Goal: Task Accomplishment & Management: Use online tool/utility

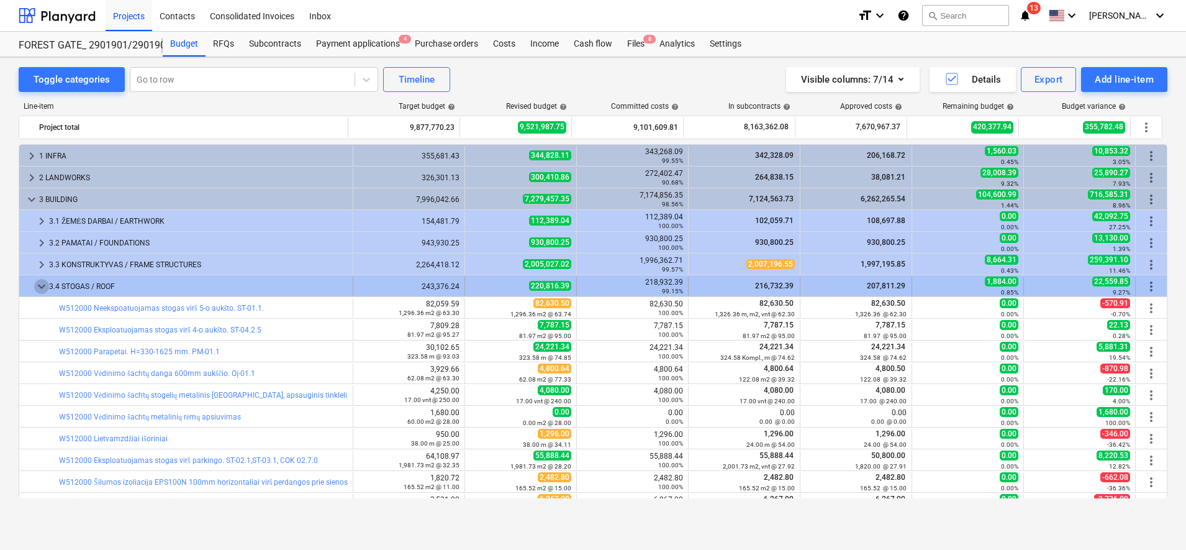
click at [43, 281] on span "keyboard_arrow_down" at bounding box center [41, 286] width 15 height 15
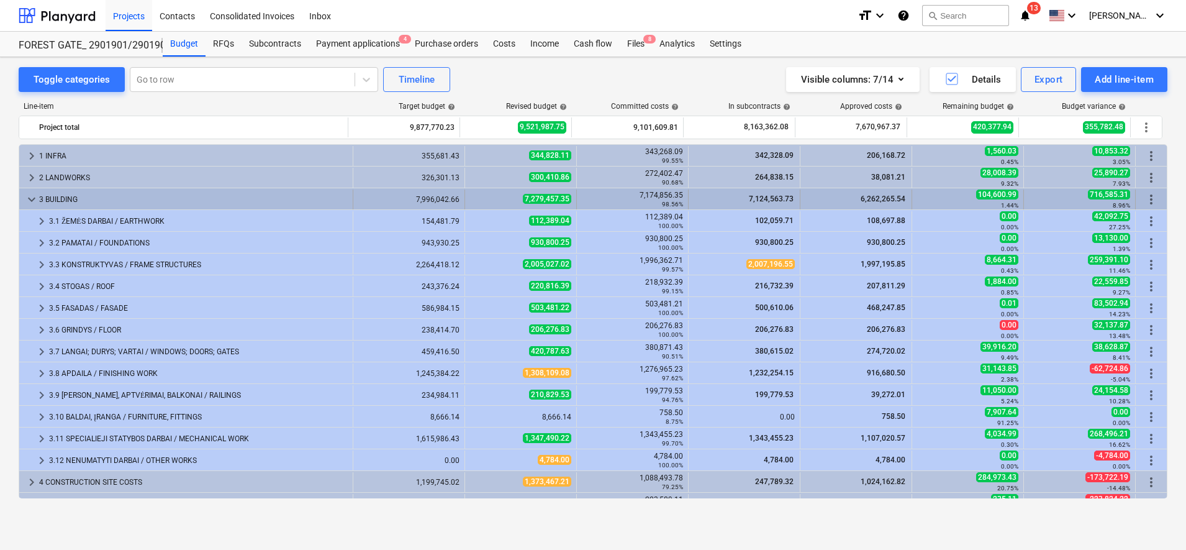
click at [30, 198] on span "keyboard_arrow_down" at bounding box center [31, 199] width 15 height 15
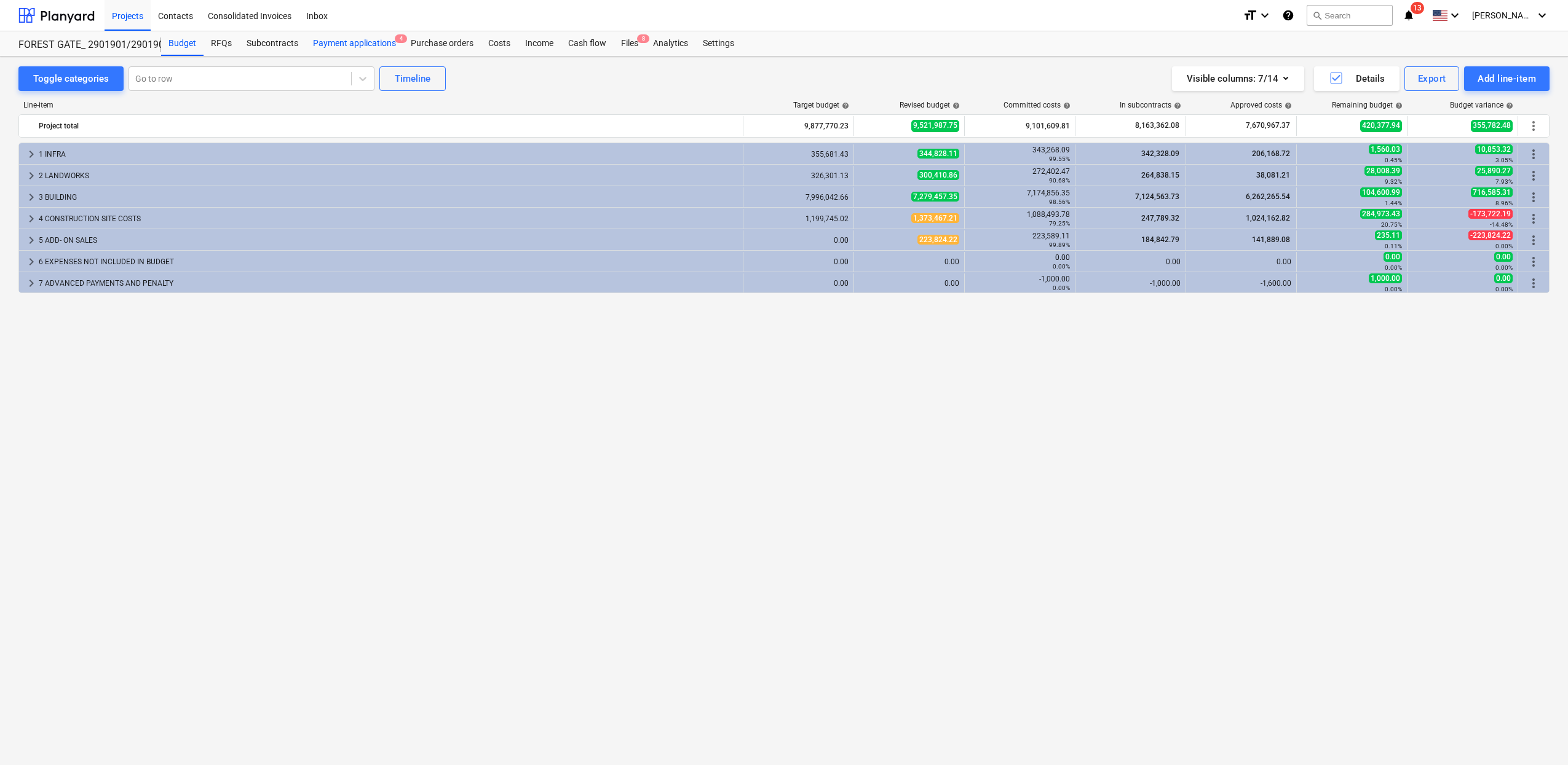
click at [385, 47] on div "Payment applications 4" at bounding box center [354, 44] width 98 height 25
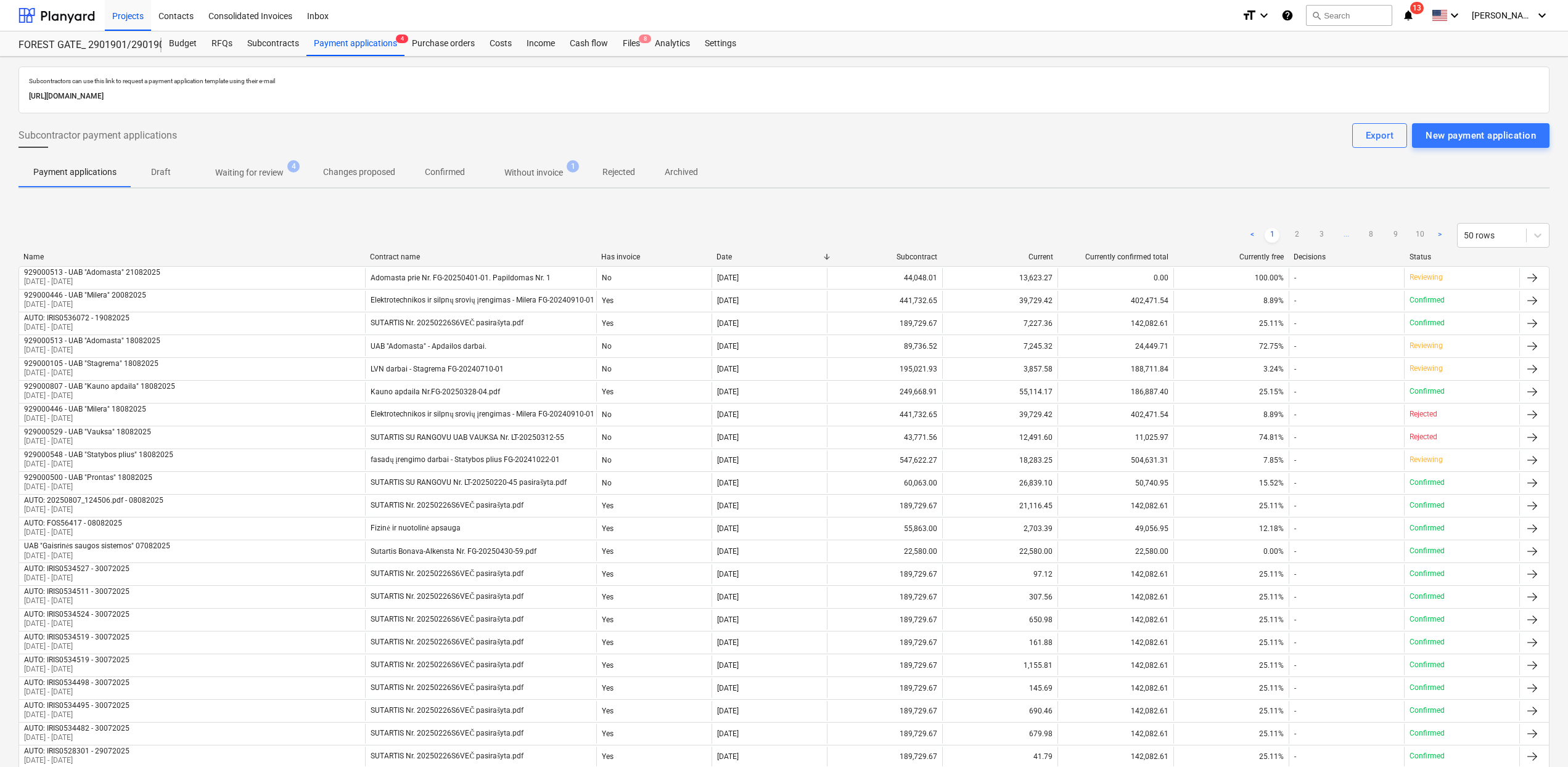
click at [246, 175] on p "Waiting for review" at bounding box center [249, 173] width 68 height 13
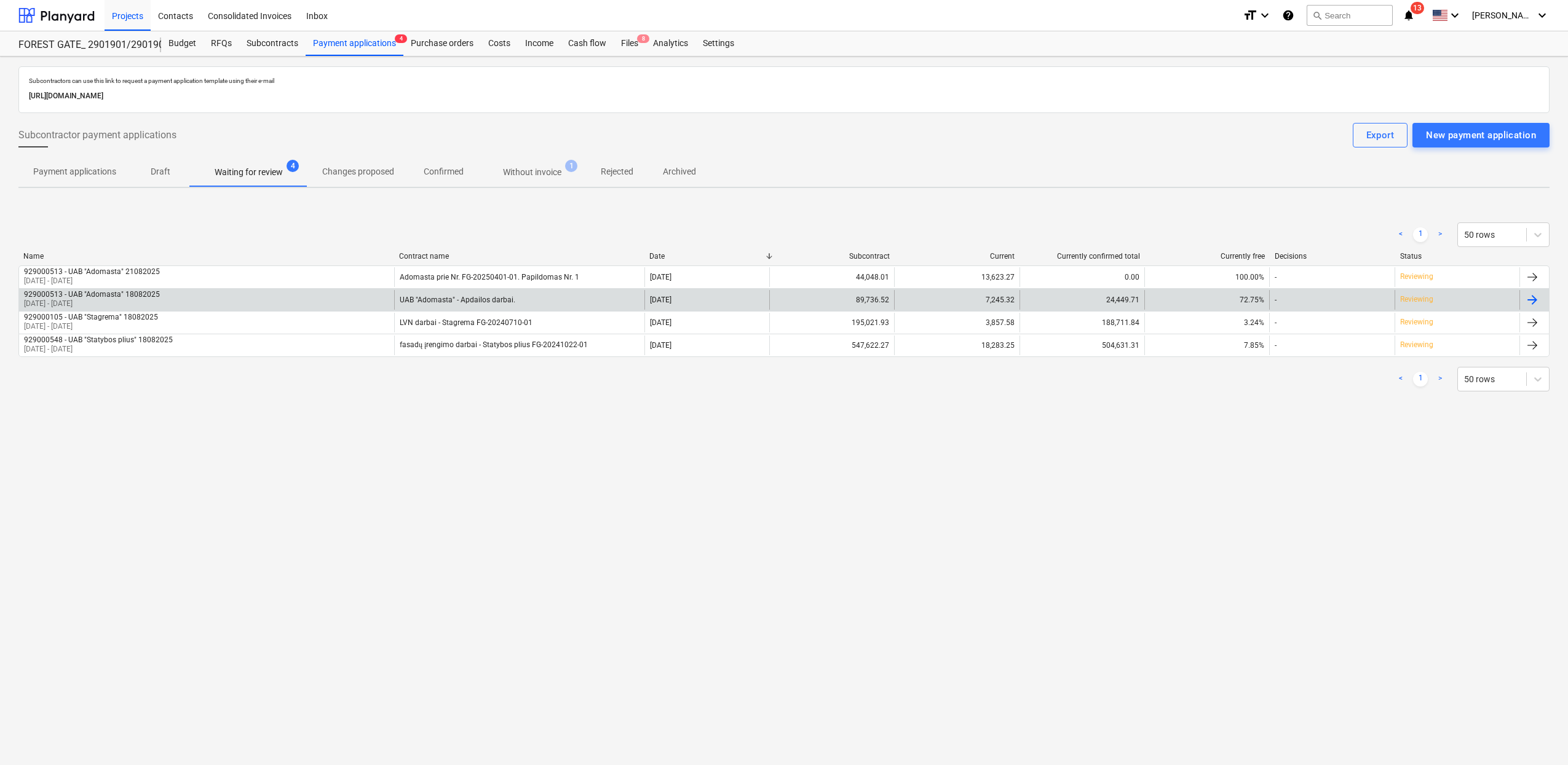
click at [1174, 303] on div at bounding box center [1531, 300] width 15 height 15
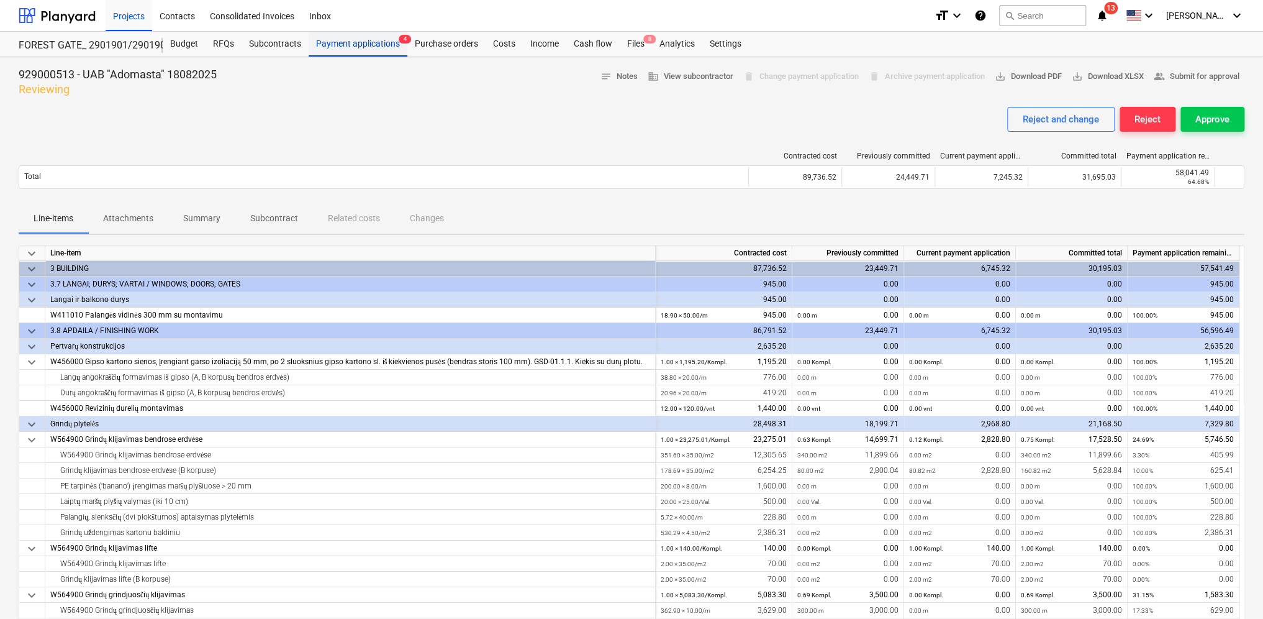
click at [363, 48] on div "Payment applications 4" at bounding box center [358, 44] width 99 height 25
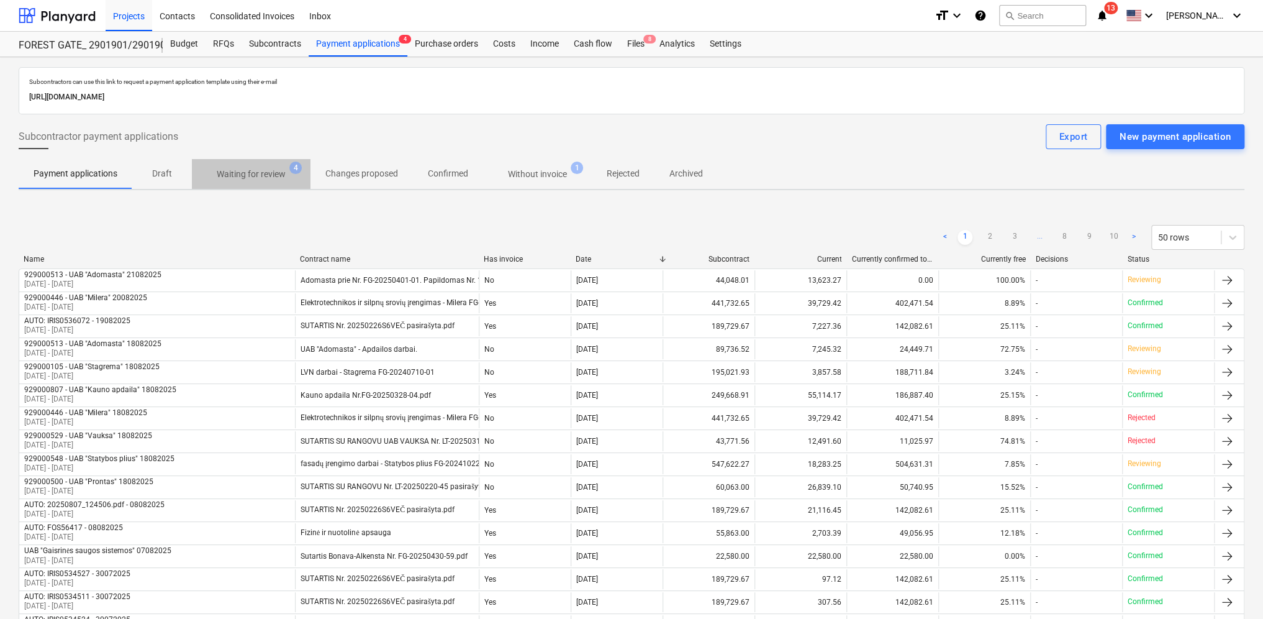
click at [272, 174] on p "Waiting for review" at bounding box center [251, 174] width 69 height 13
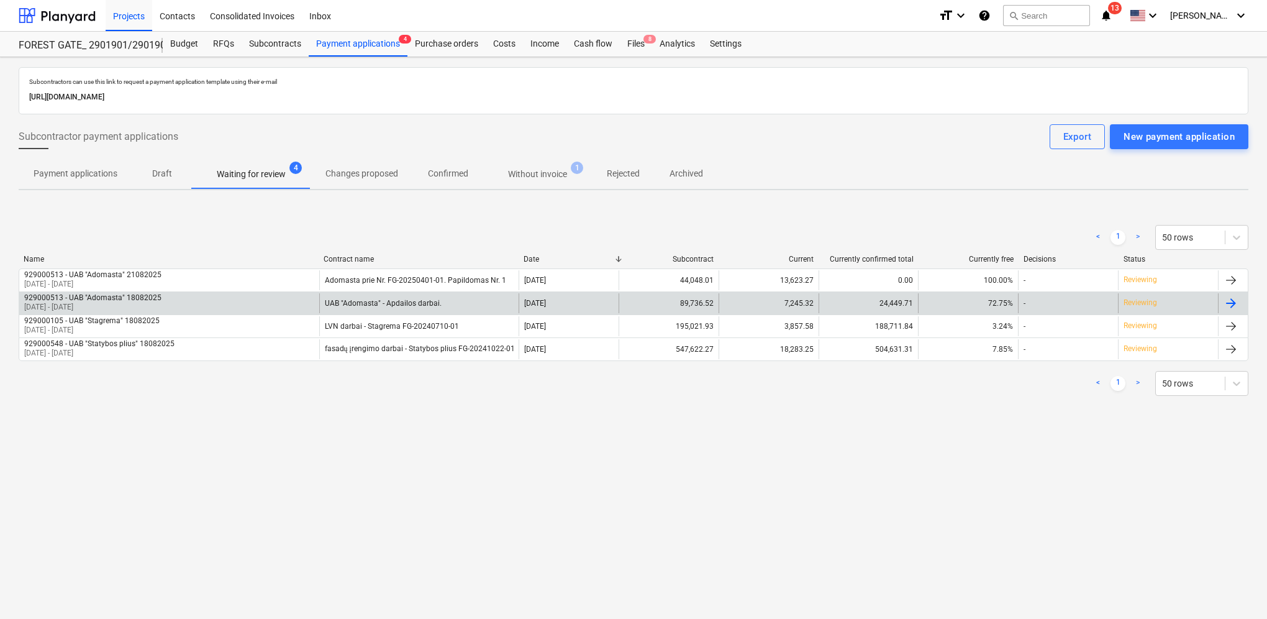
click at [1186, 302] on div at bounding box center [1231, 303] width 15 height 15
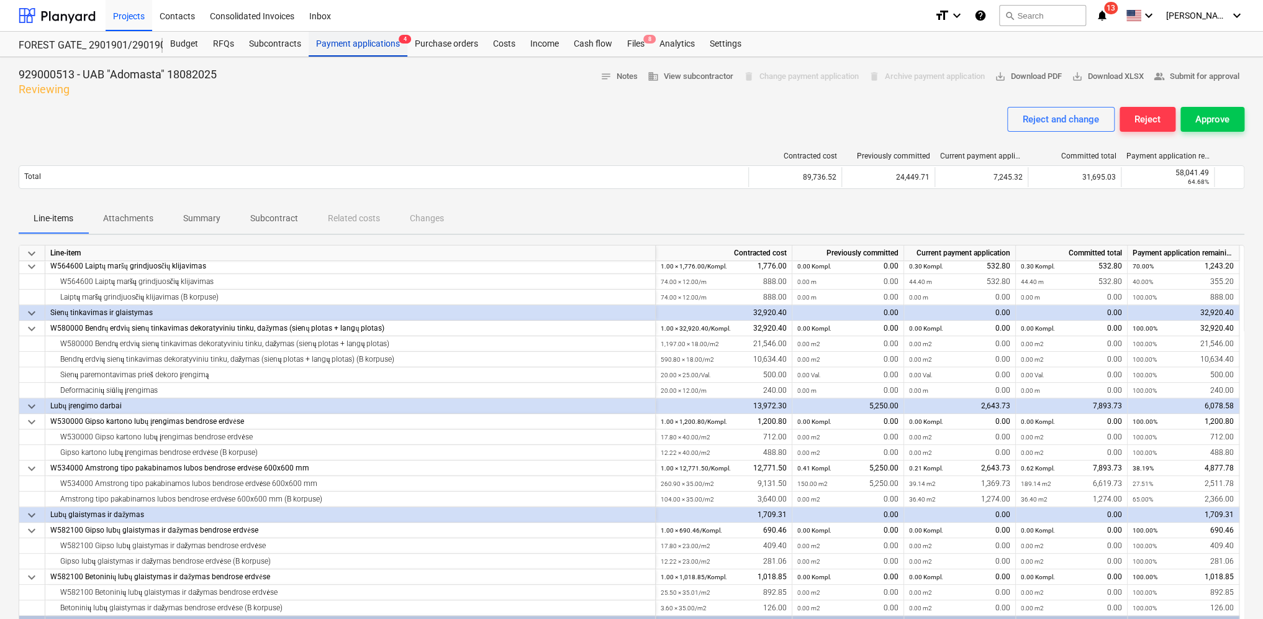
click at [379, 46] on div "Payment applications 4" at bounding box center [358, 44] width 99 height 25
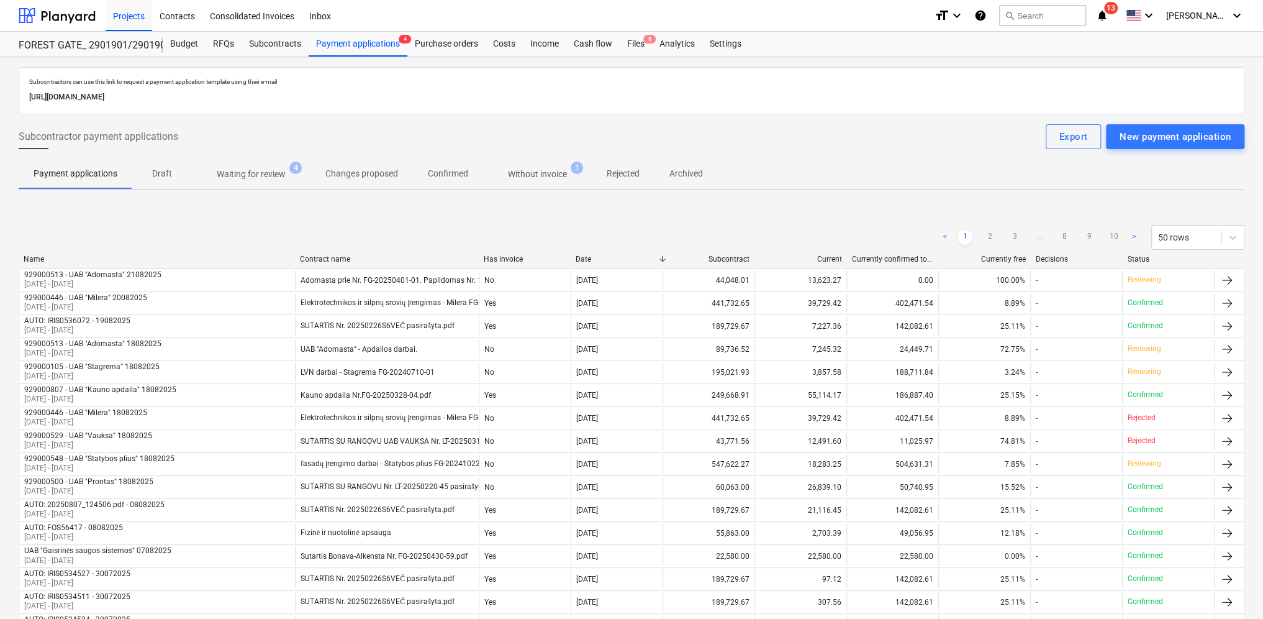
click at [237, 170] on p "Waiting for review" at bounding box center [251, 174] width 69 height 13
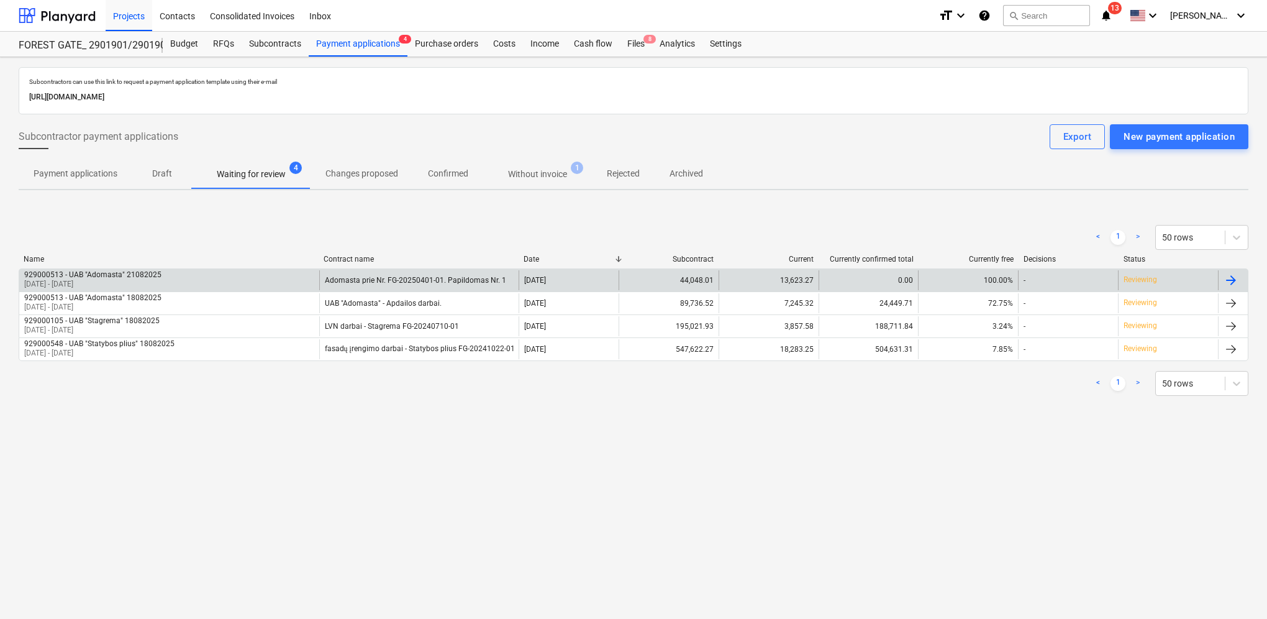
click at [1186, 280] on div at bounding box center [1231, 280] width 15 height 15
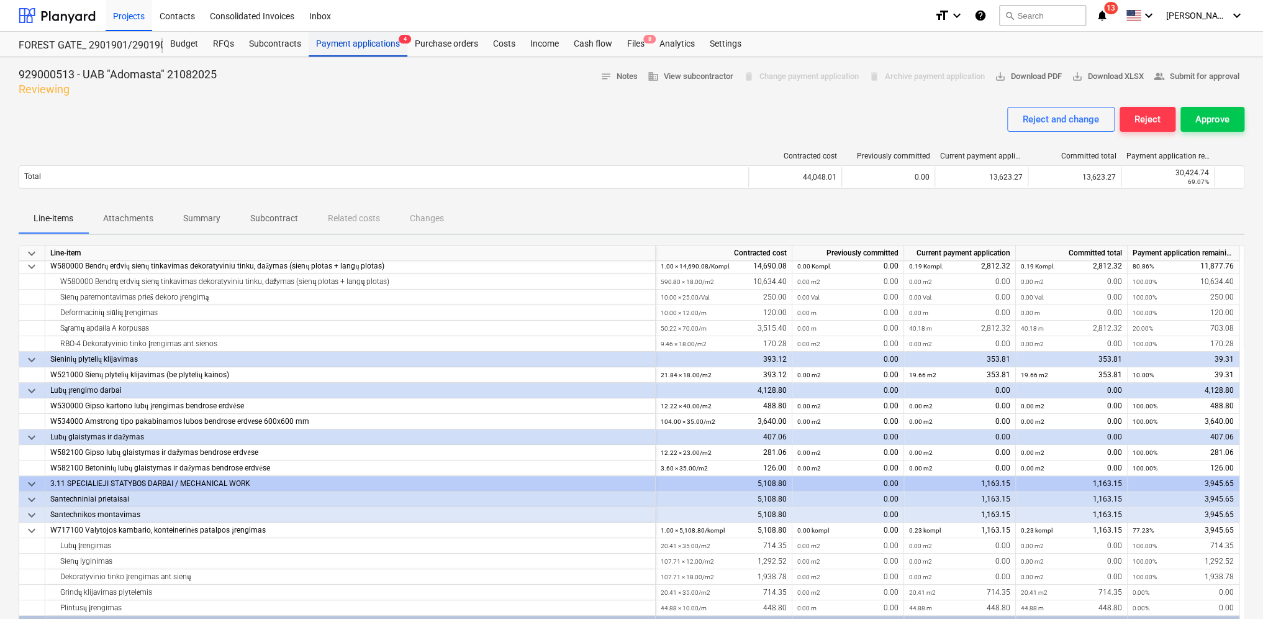
click at [381, 43] on div "Payment applications 4" at bounding box center [358, 44] width 99 height 25
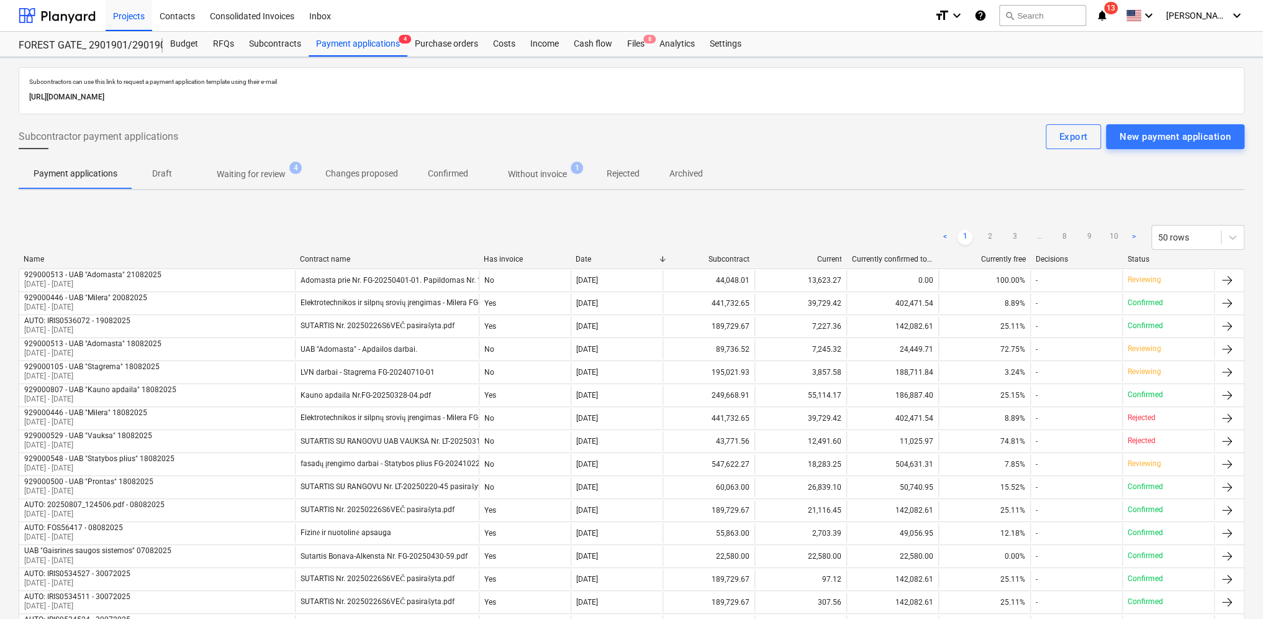
click at [267, 171] on p "Waiting for review" at bounding box center [251, 174] width 69 height 13
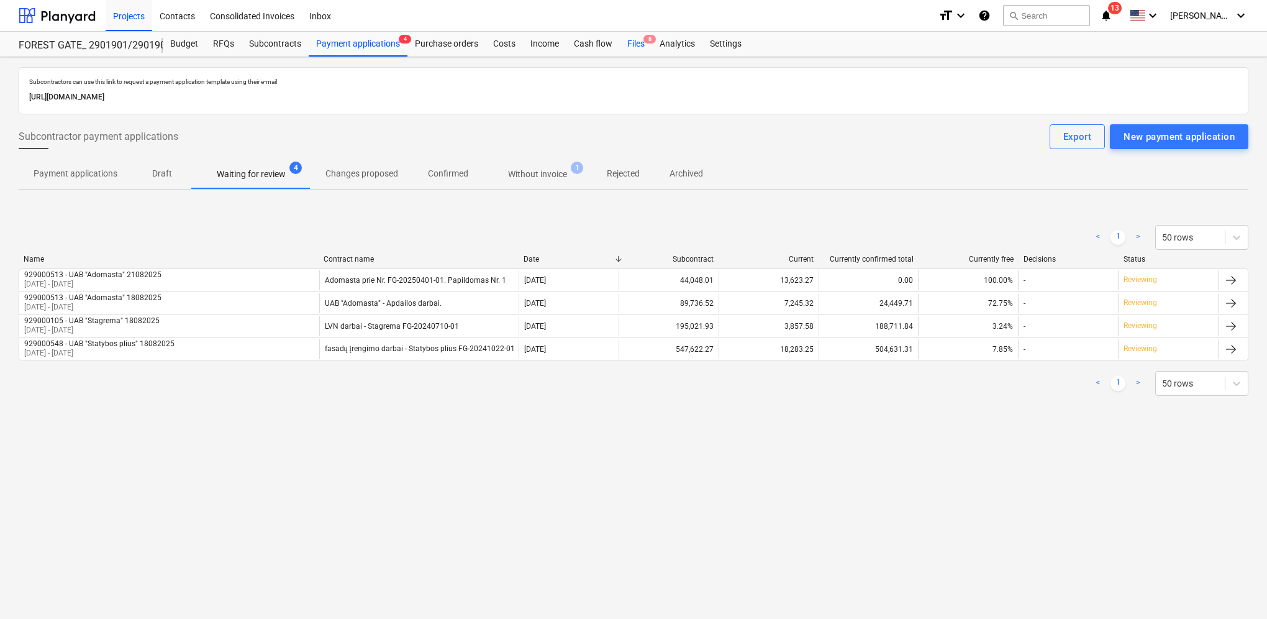
click at [635, 43] on div "Files 8" at bounding box center [636, 44] width 32 height 25
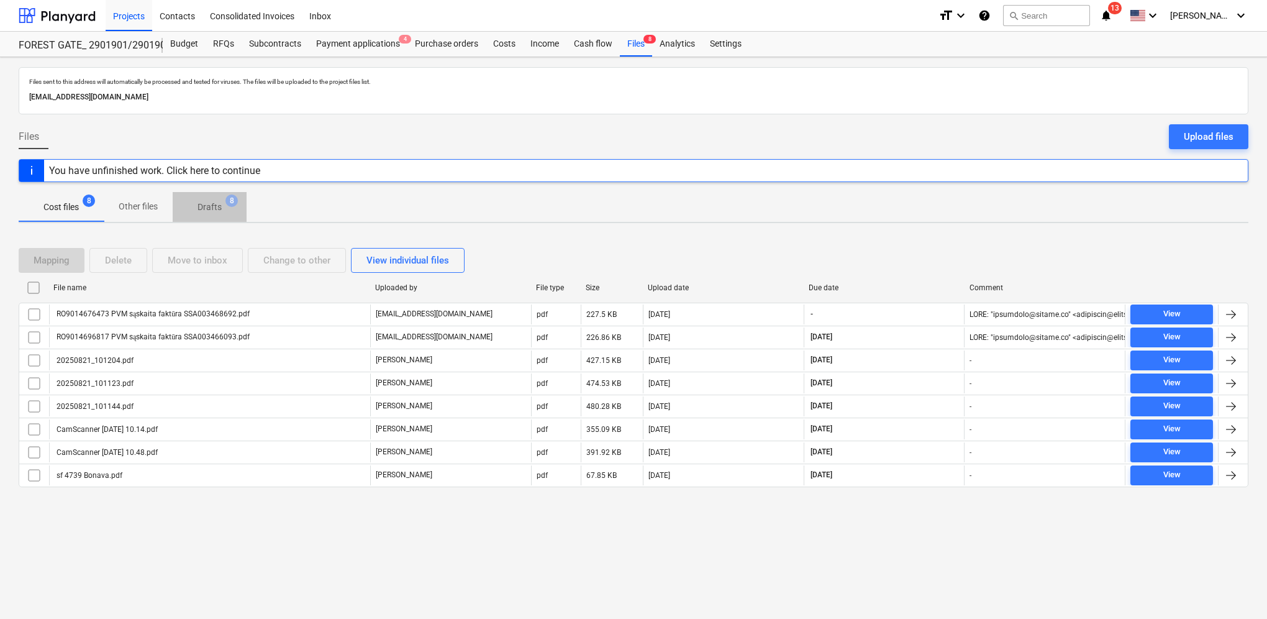
click at [219, 204] on p "Drafts" at bounding box center [210, 207] width 24 height 13
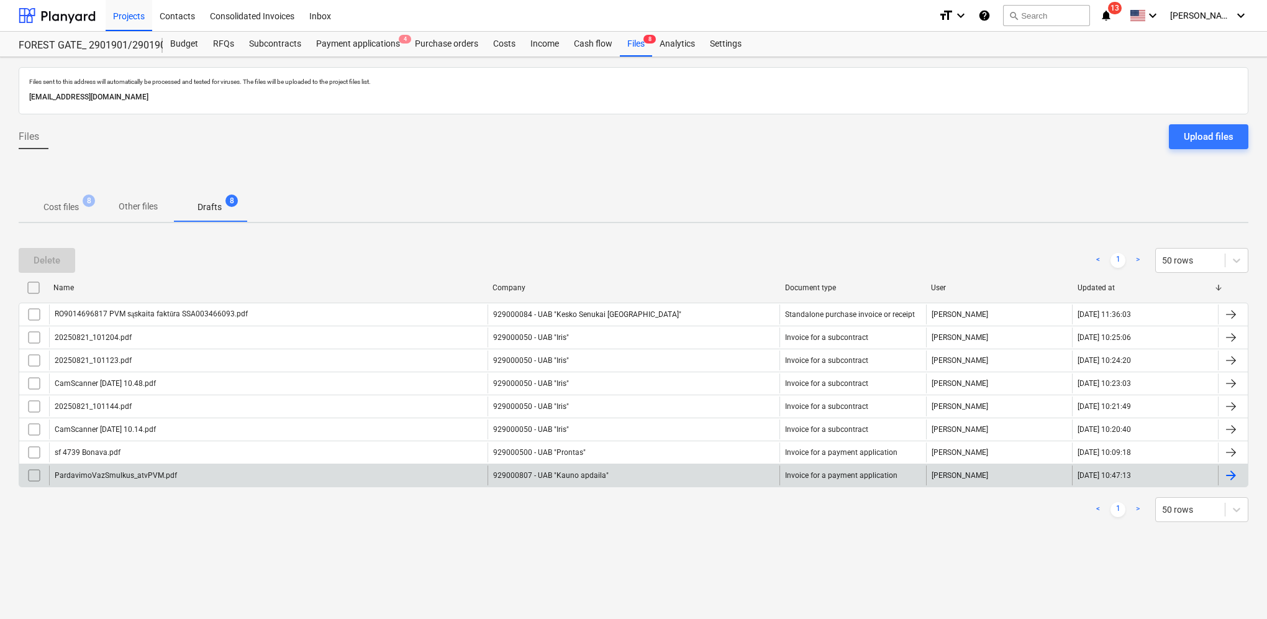
click at [1186, 475] on div at bounding box center [1231, 475] width 15 height 15
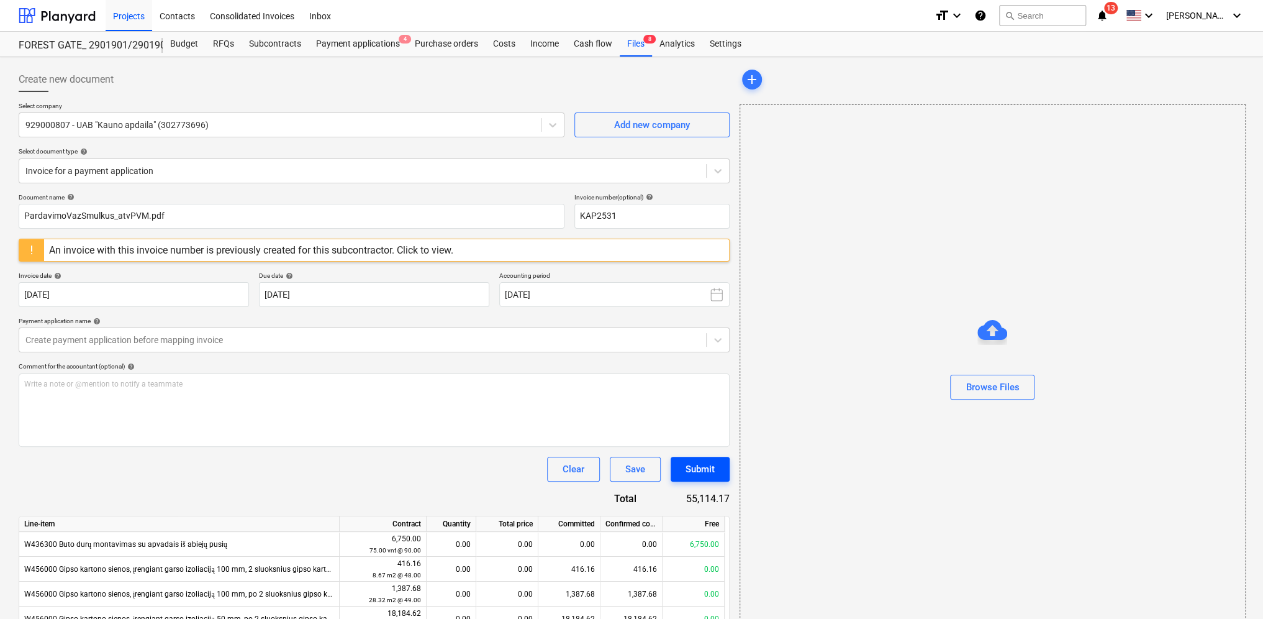
click at [711, 470] on div "Submit" at bounding box center [700, 469] width 29 height 16
click at [634, 47] on div "Files 8" at bounding box center [636, 44] width 32 height 25
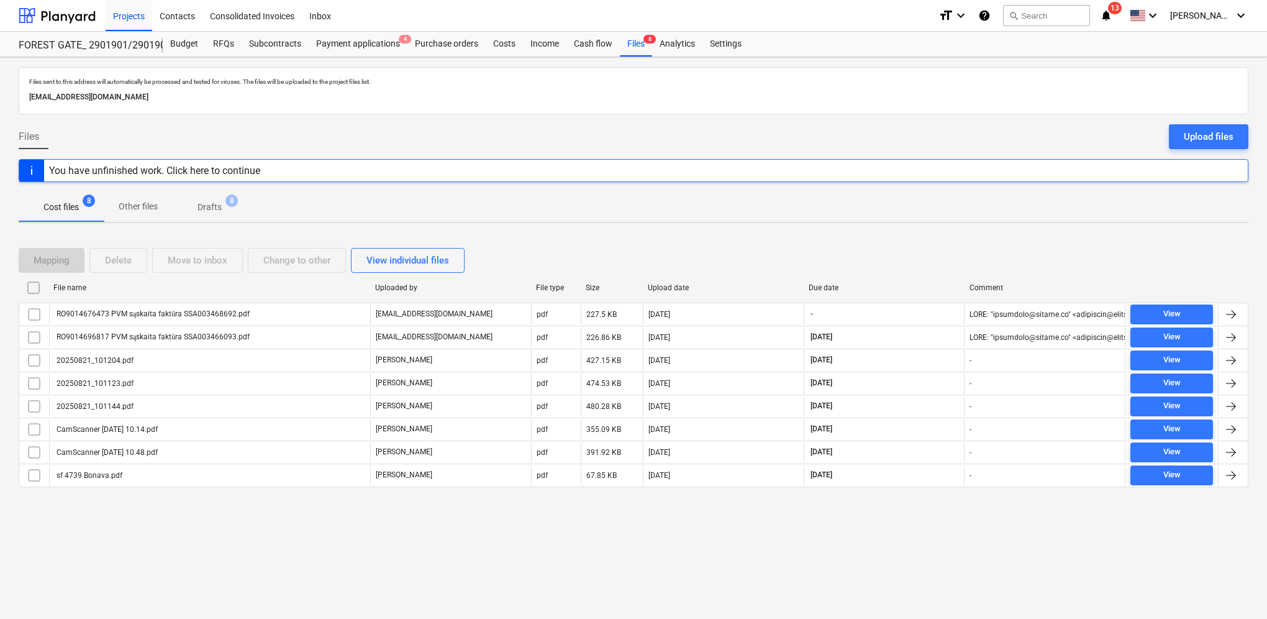
click at [206, 203] on p "Drafts" at bounding box center [210, 207] width 24 height 13
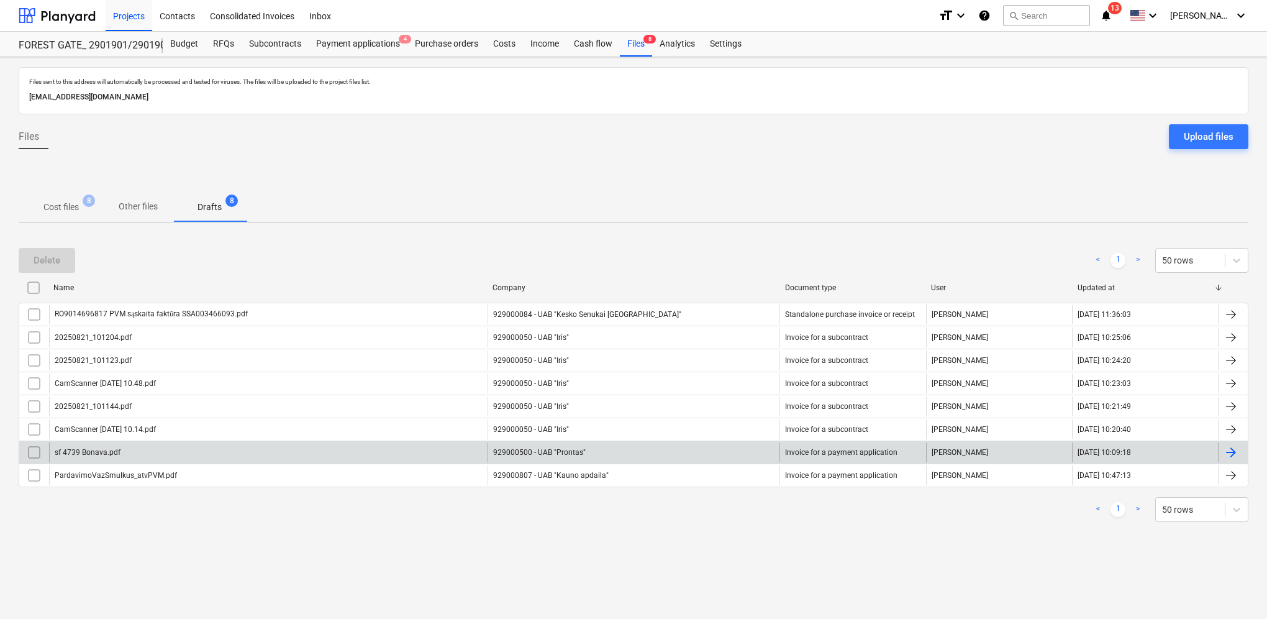
click at [1186, 449] on div at bounding box center [1231, 452] width 15 height 15
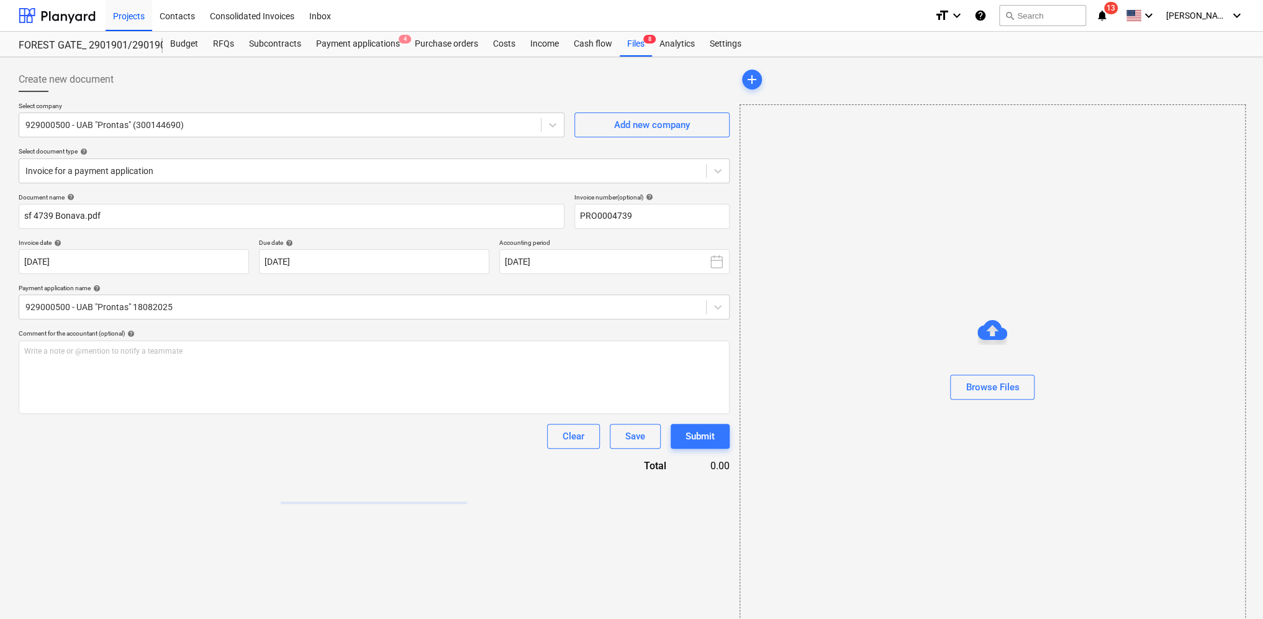
type input "PRO0004739"
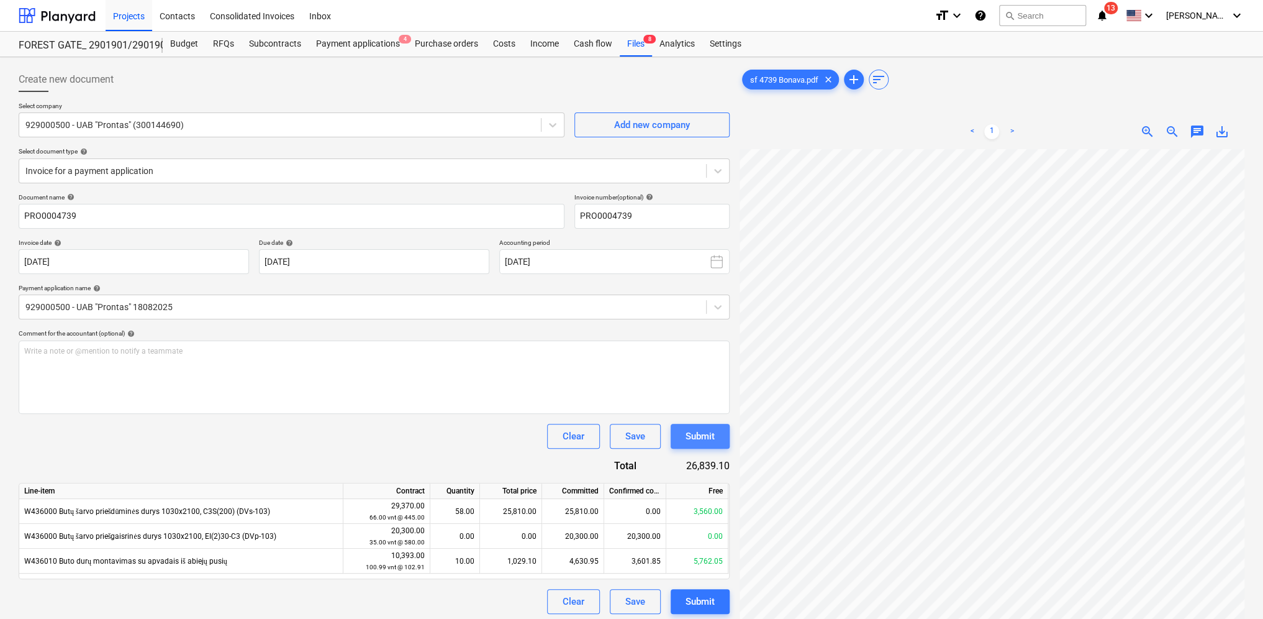
click at [701, 436] on div "Submit" at bounding box center [700, 436] width 29 height 16
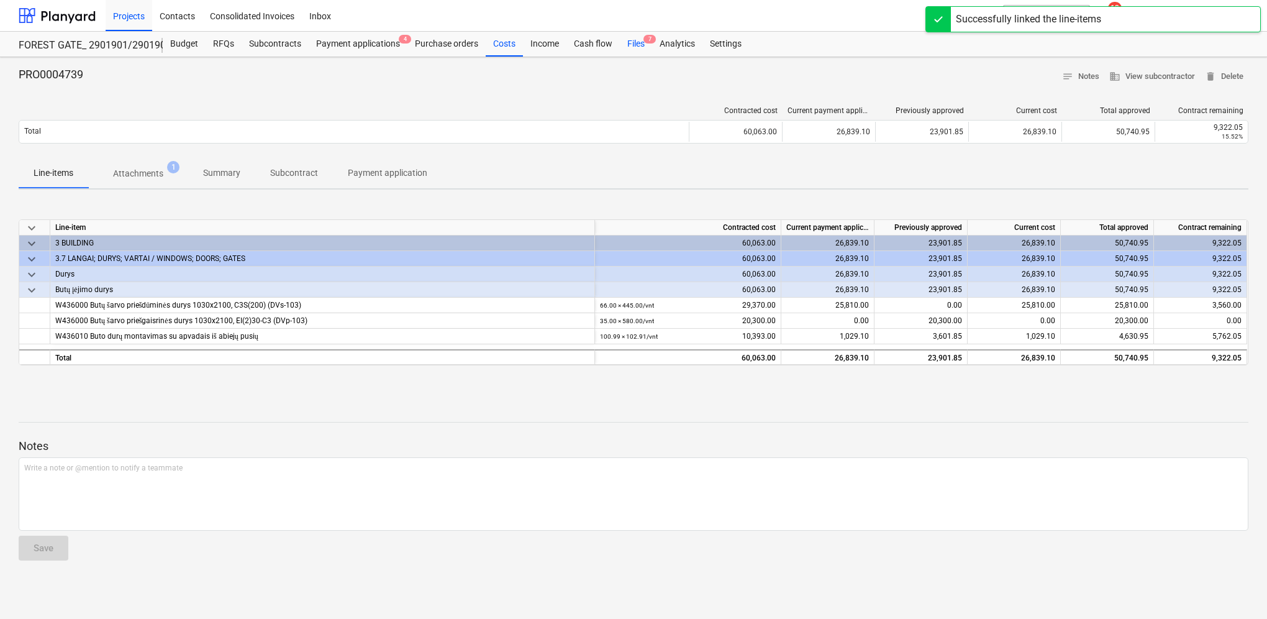
click at [625, 41] on div "Files 7" at bounding box center [636, 44] width 32 height 25
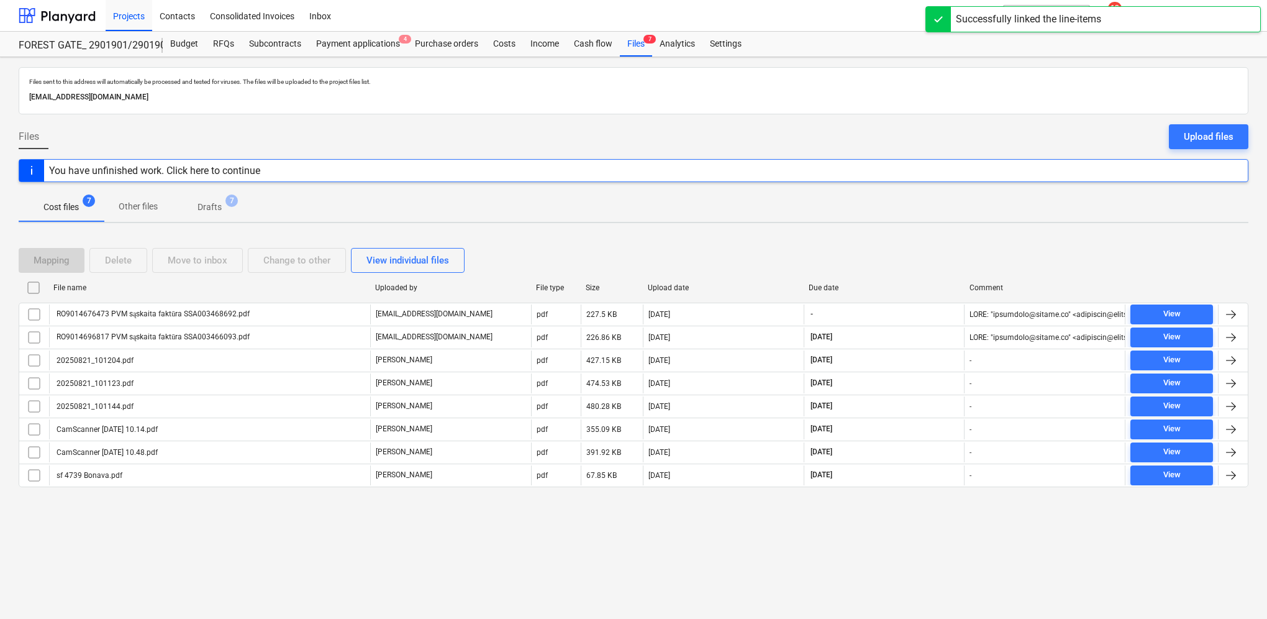
click at [203, 204] on p "Drafts" at bounding box center [210, 207] width 24 height 13
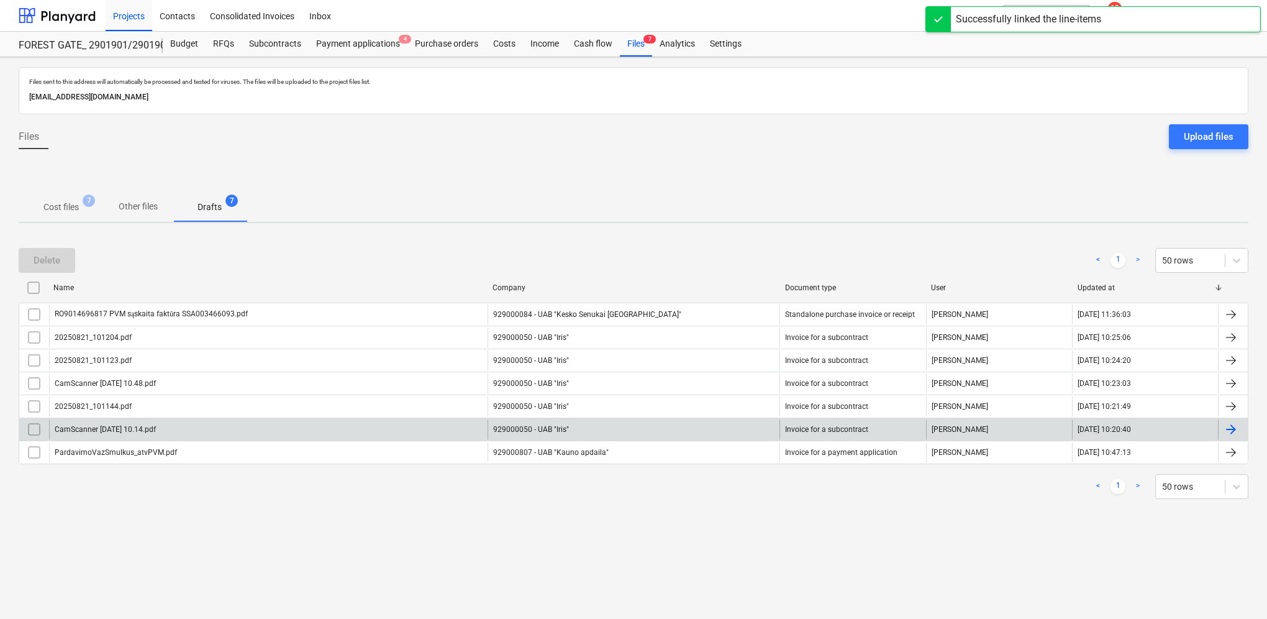
click at [1186, 431] on div at bounding box center [1231, 429] width 15 height 15
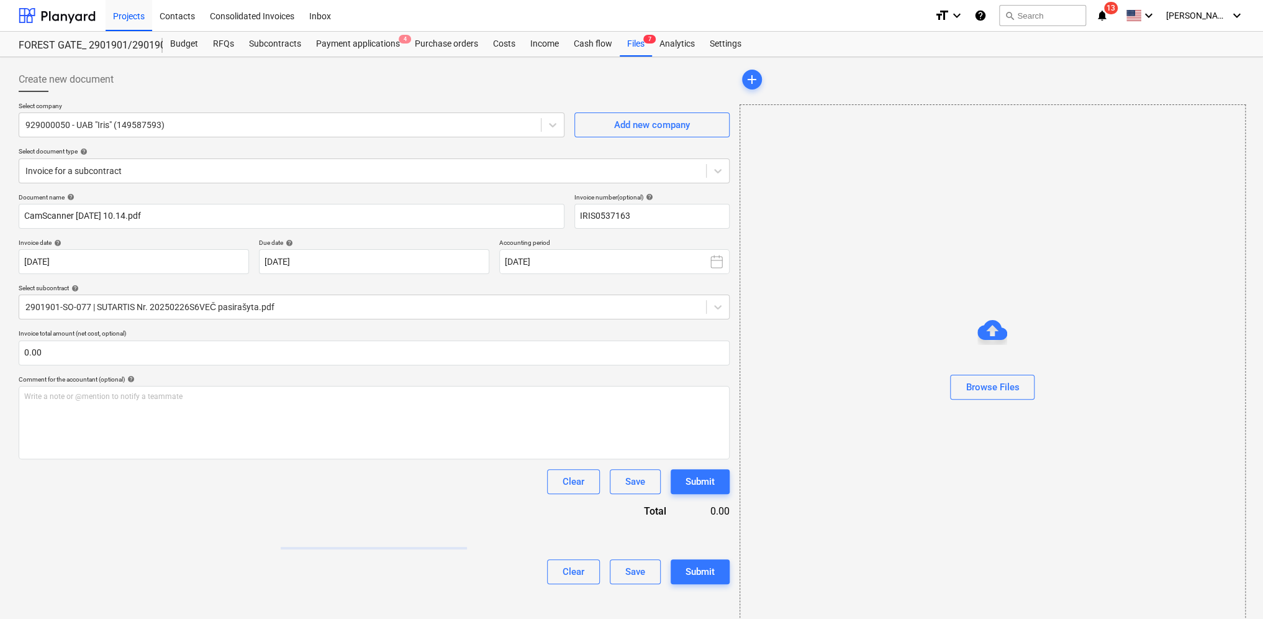
type input "IRIS0537163"
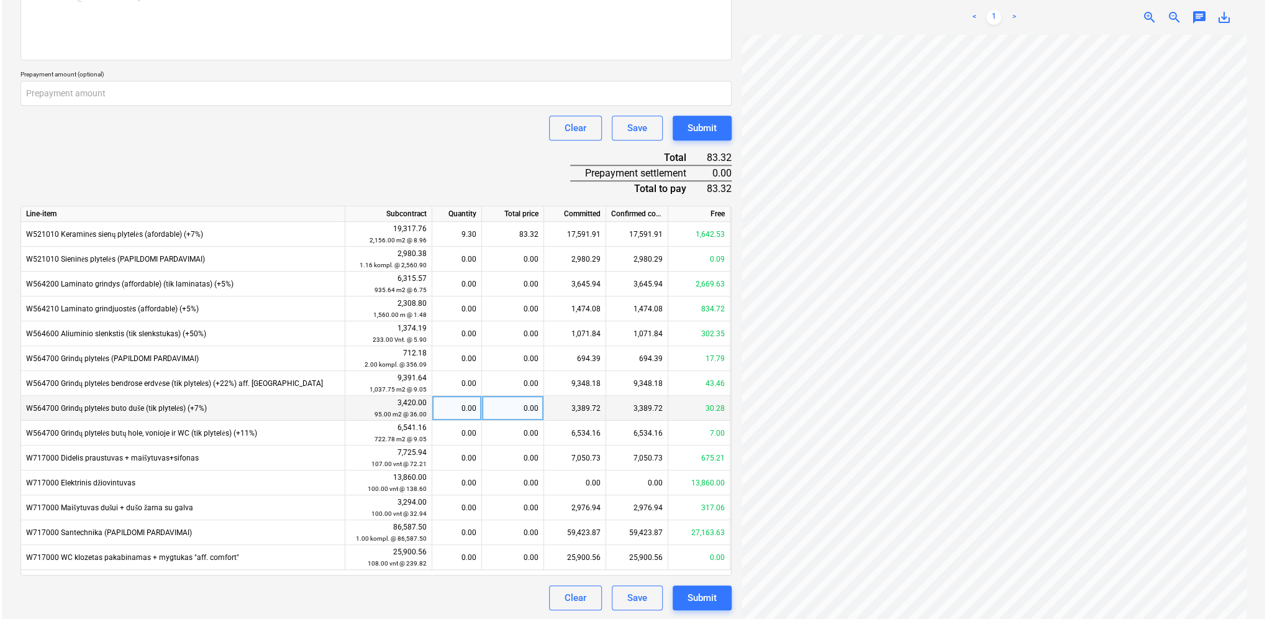
scroll to position [399, 0]
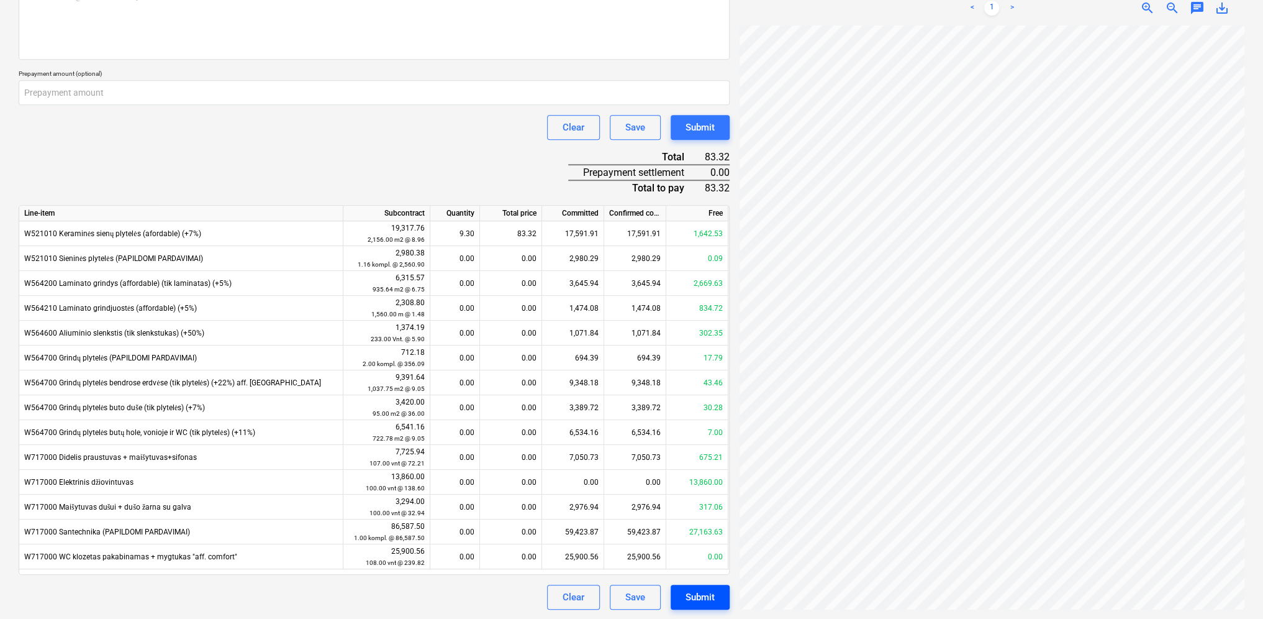
click at [718, 549] on button "Submit" at bounding box center [700, 596] width 59 height 25
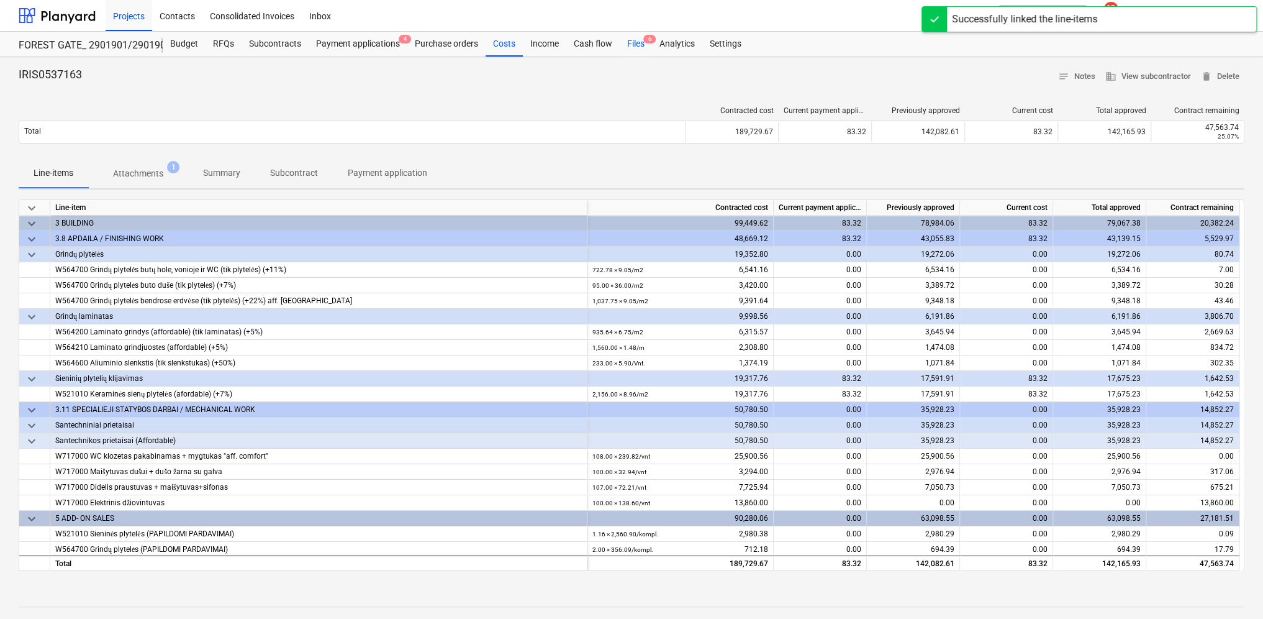
click at [641, 50] on div "Files 6" at bounding box center [636, 44] width 32 height 25
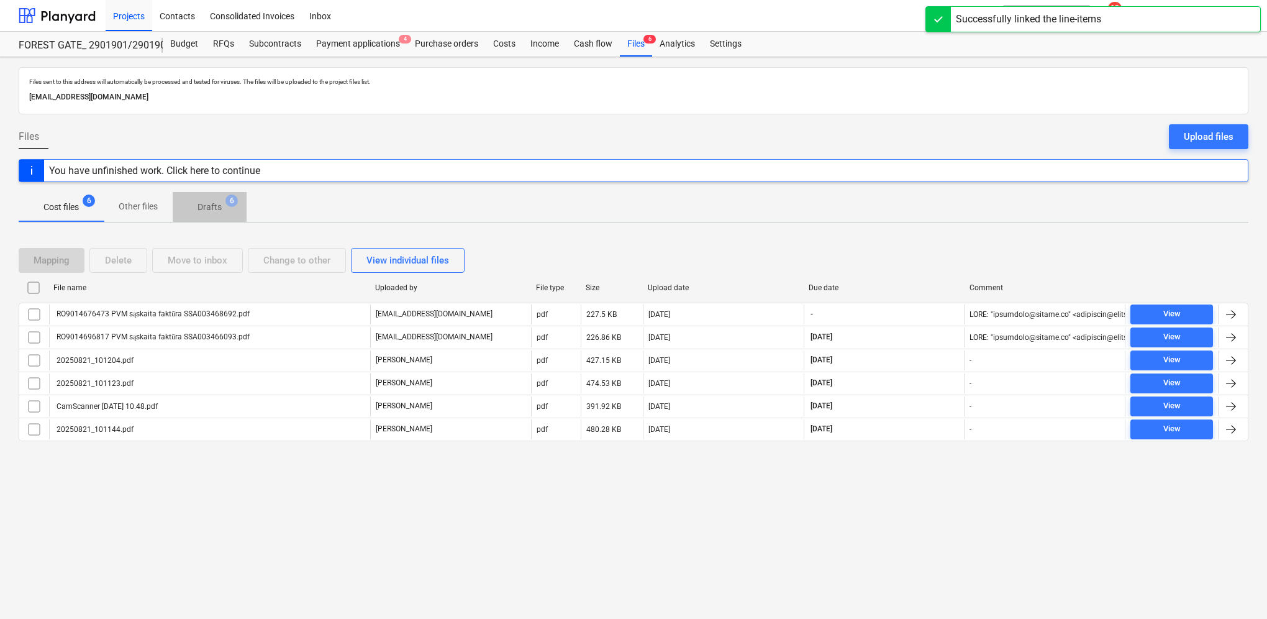
click at [216, 207] on p "Drafts" at bounding box center [210, 207] width 24 height 13
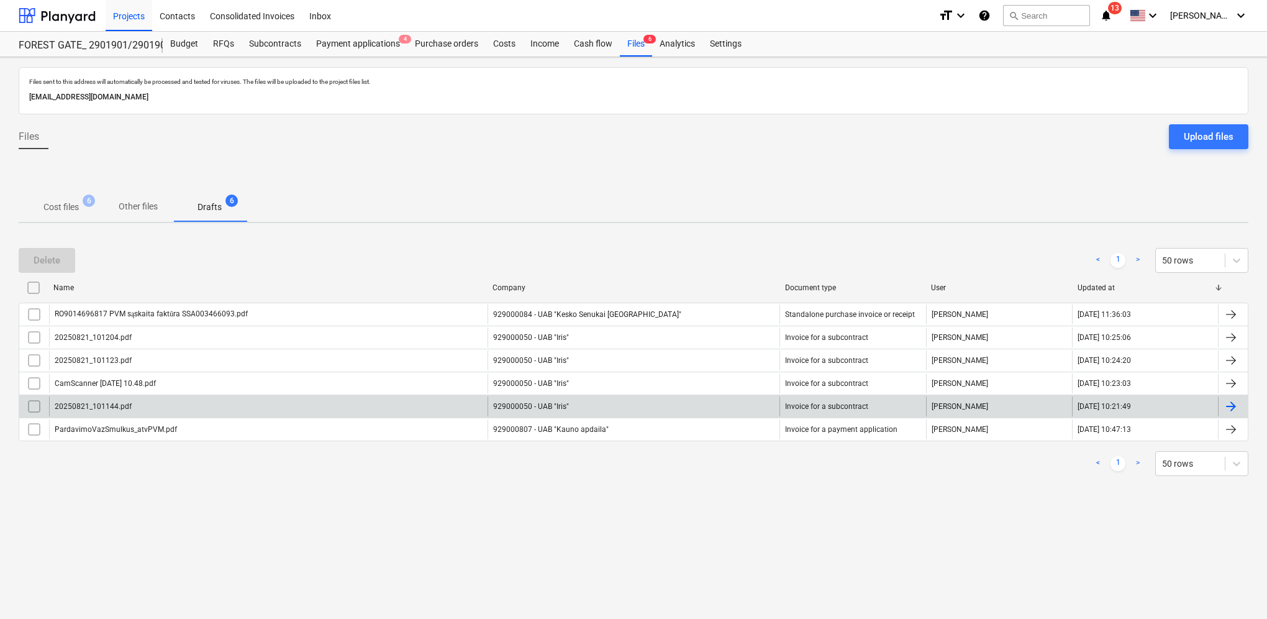
click at [1186, 404] on div at bounding box center [1231, 406] width 15 height 15
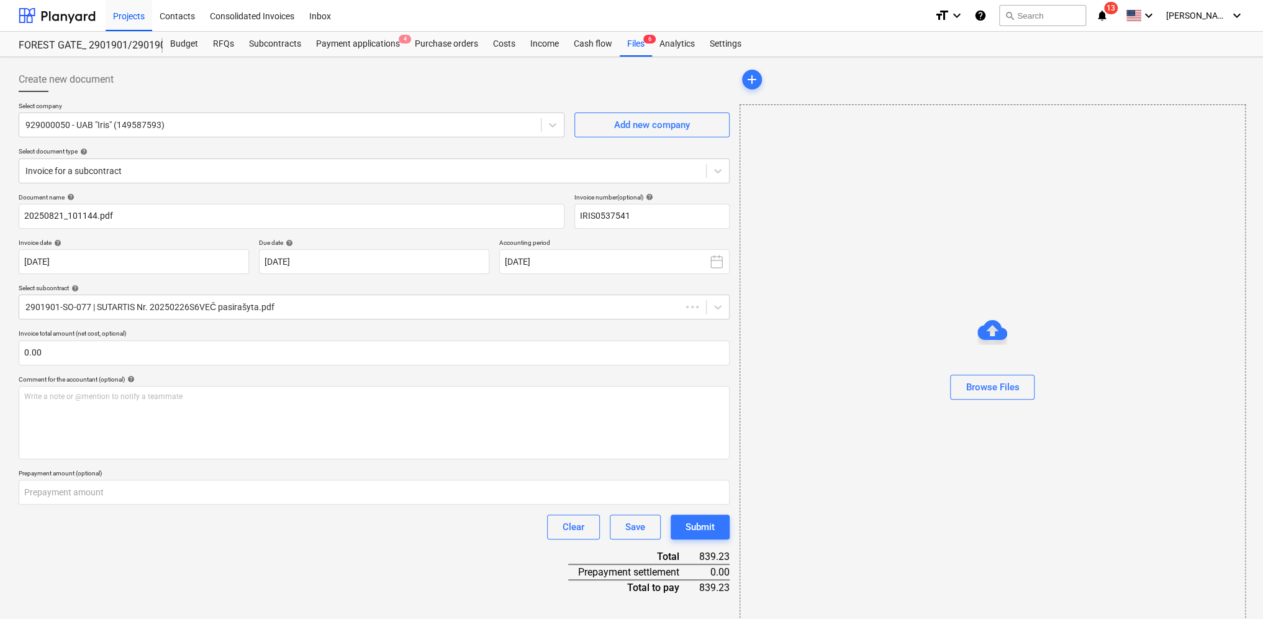
type input "IRIS0537541"
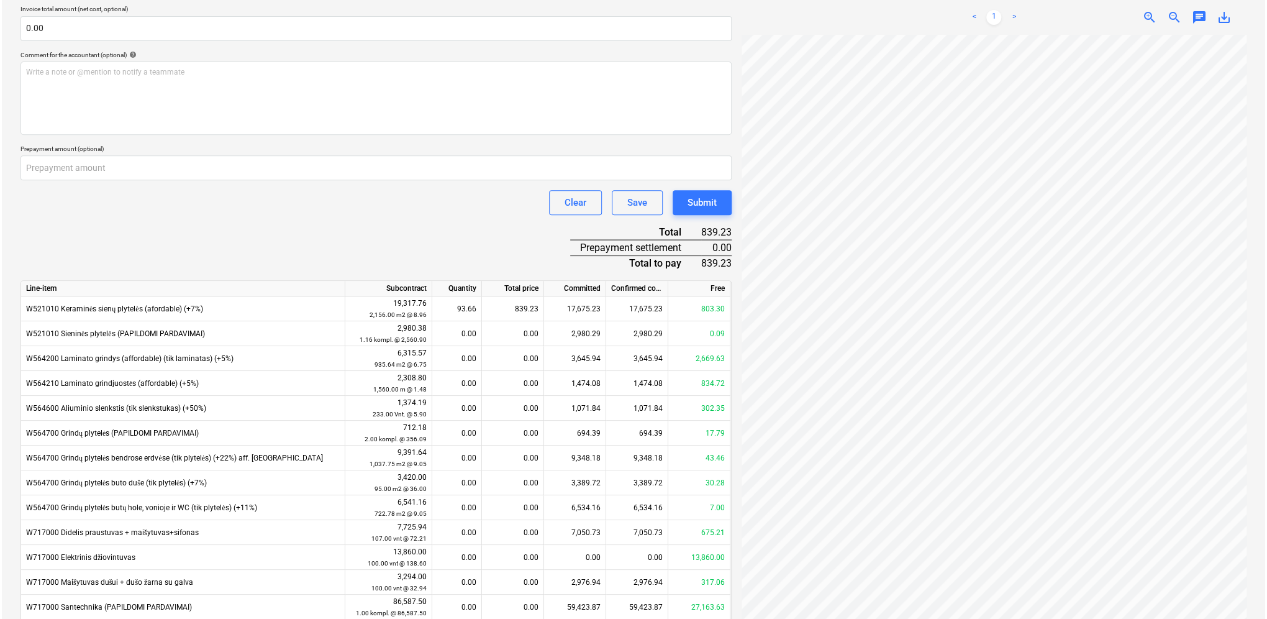
scroll to position [399, 0]
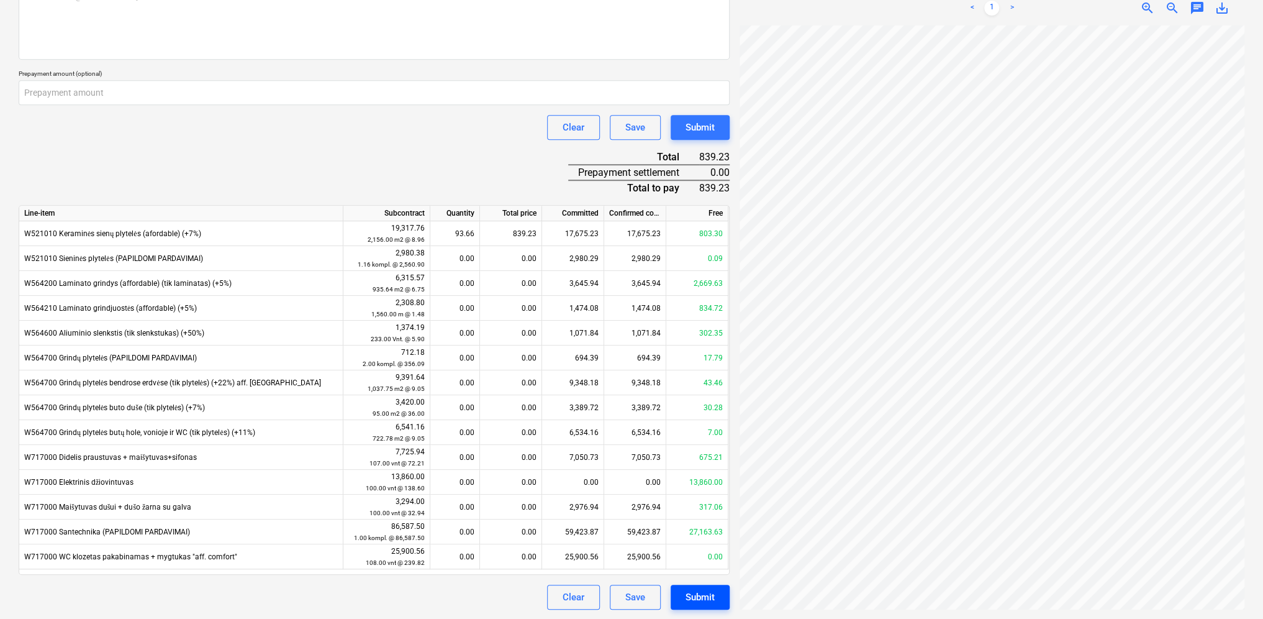
click at [693, 549] on div "Submit" at bounding box center [700, 597] width 29 height 16
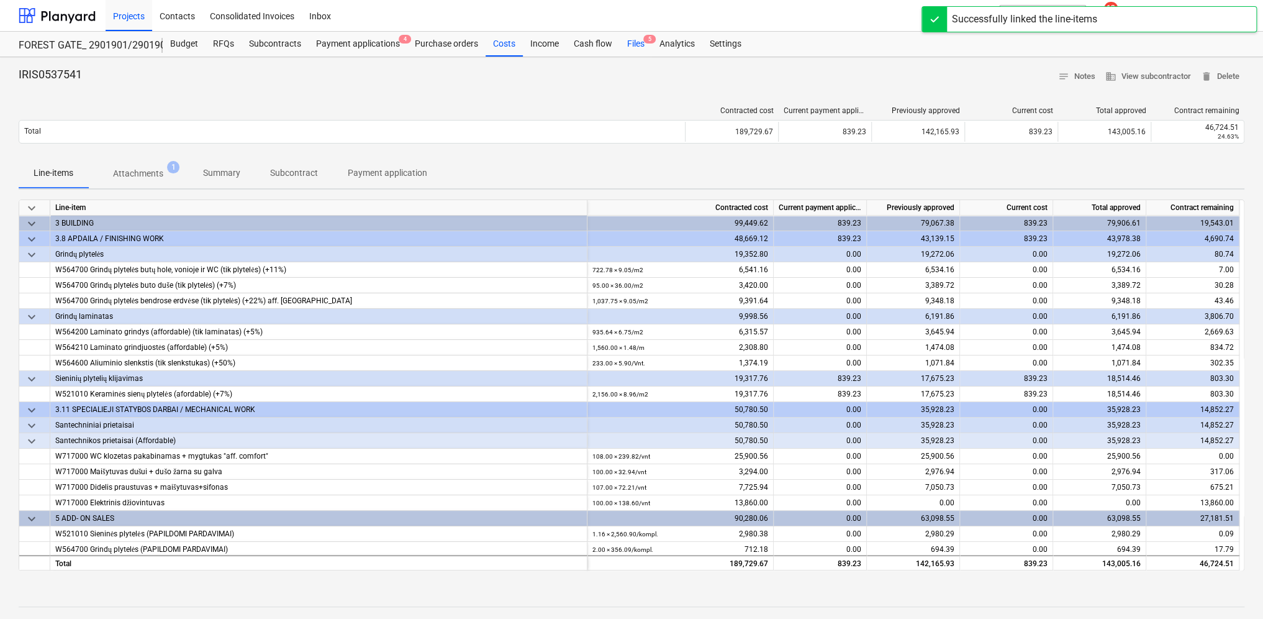
click at [639, 48] on div "Files 5" at bounding box center [636, 44] width 32 height 25
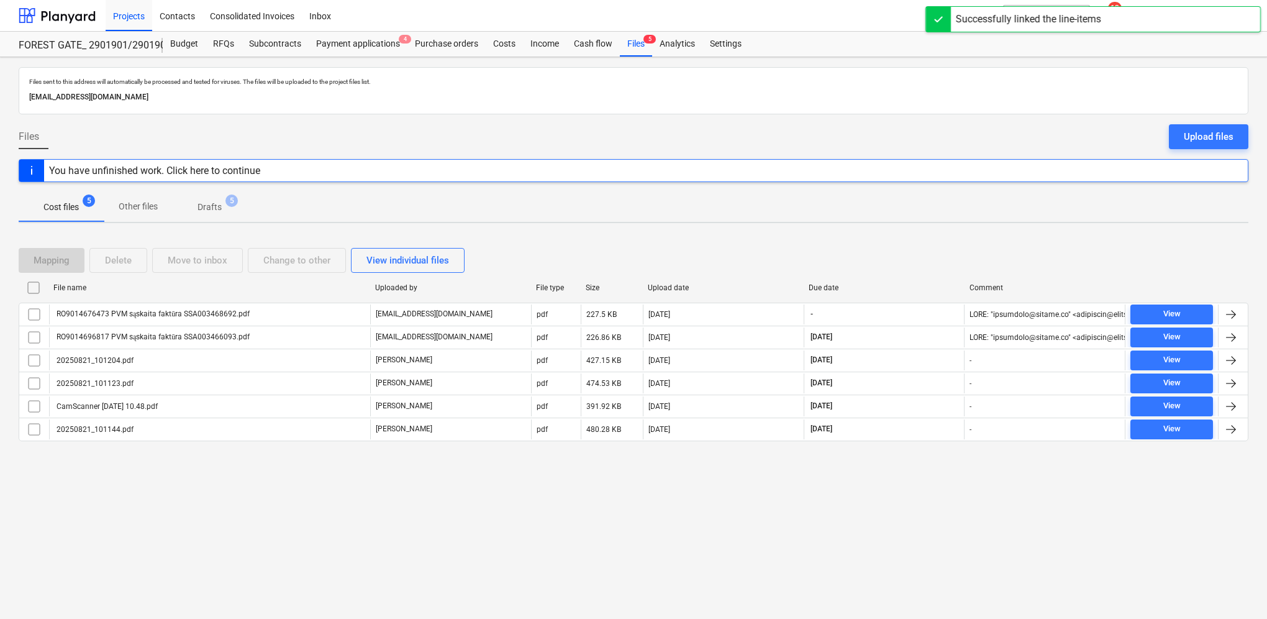
click at [214, 206] on p "Drafts" at bounding box center [210, 207] width 24 height 13
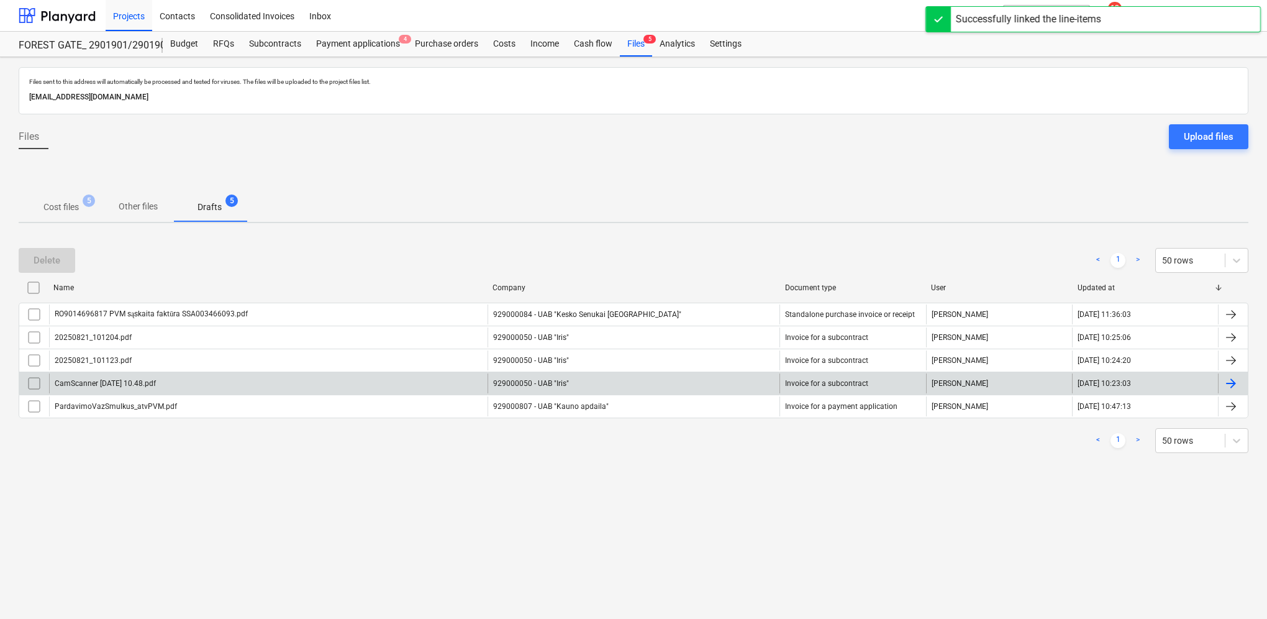
click at [1186, 381] on div at bounding box center [1233, 383] width 30 height 20
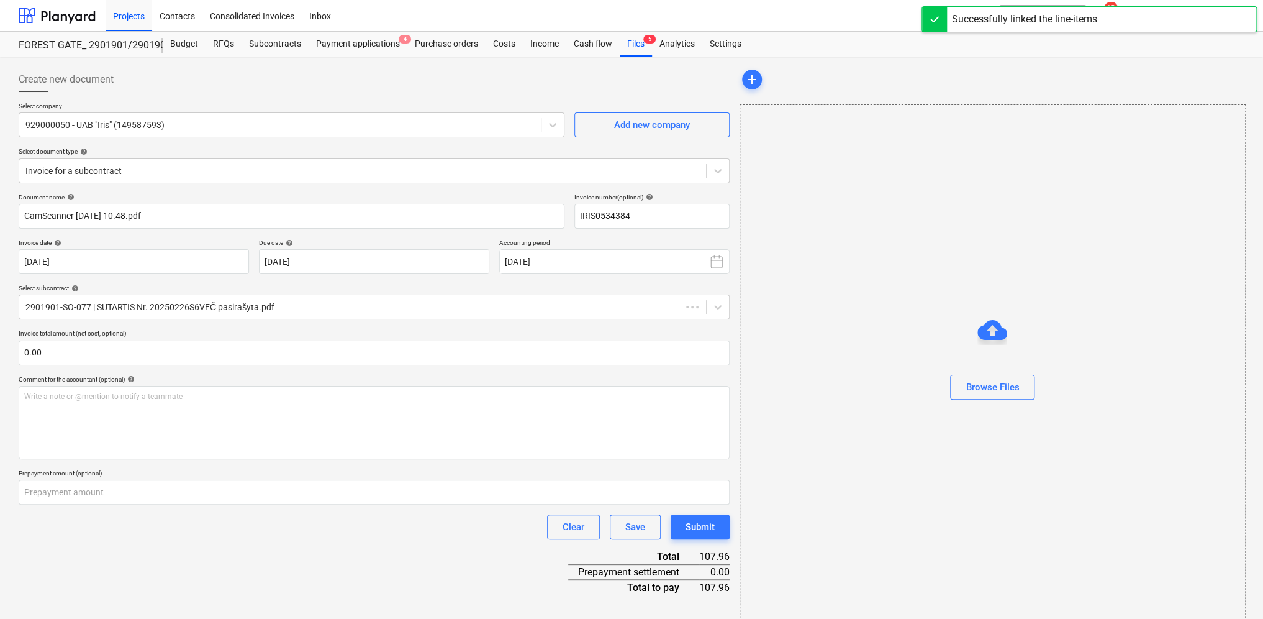
type input "IRIS0534384"
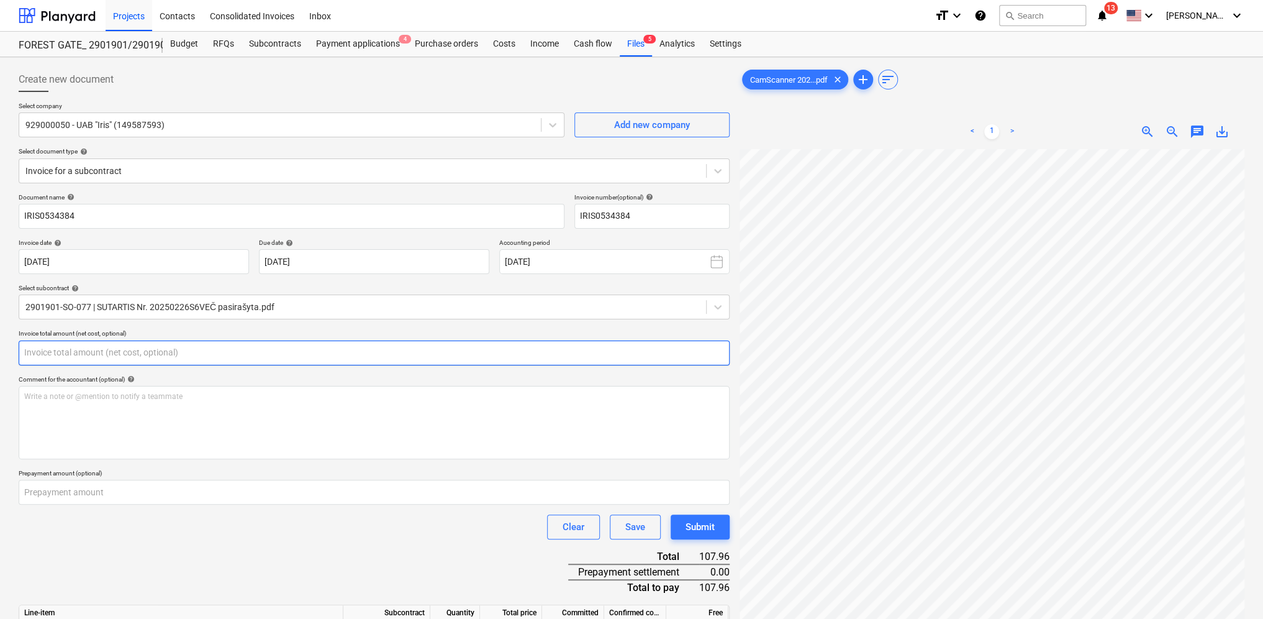
click at [381, 350] on input "text" at bounding box center [374, 352] width 711 height 25
type input "107.96"
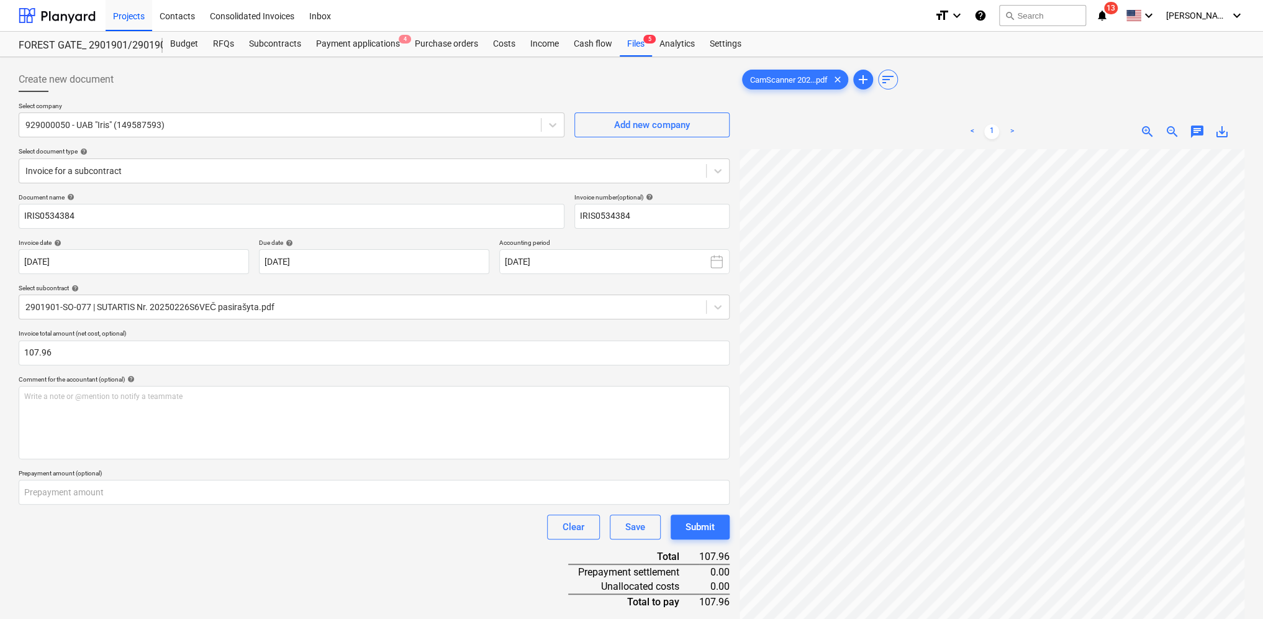
click at [466, 542] on div "Document name help IRIS0534384 Invoice number (optional) help IRIS0534384 Invoi…" at bounding box center [374, 608] width 711 height 830
click at [710, 522] on div "Submit" at bounding box center [700, 527] width 29 height 16
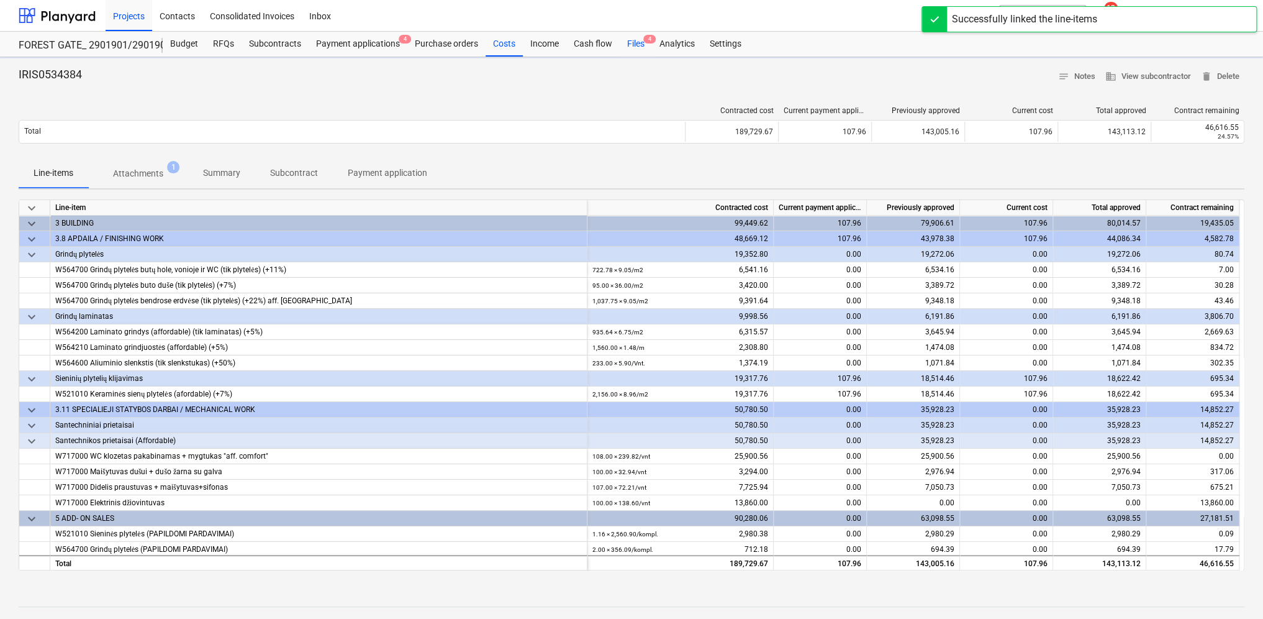
click at [636, 39] on div "Files 4" at bounding box center [636, 44] width 32 height 25
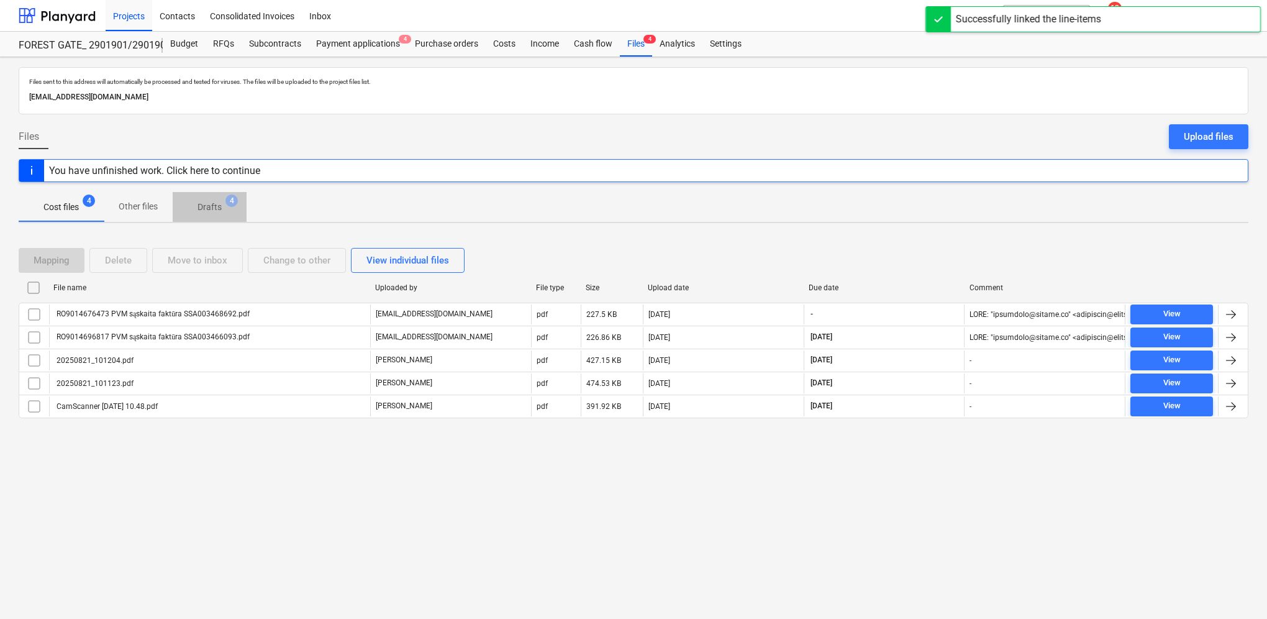
click at [207, 213] on p "Drafts" at bounding box center [210, 207] width 24 height 13
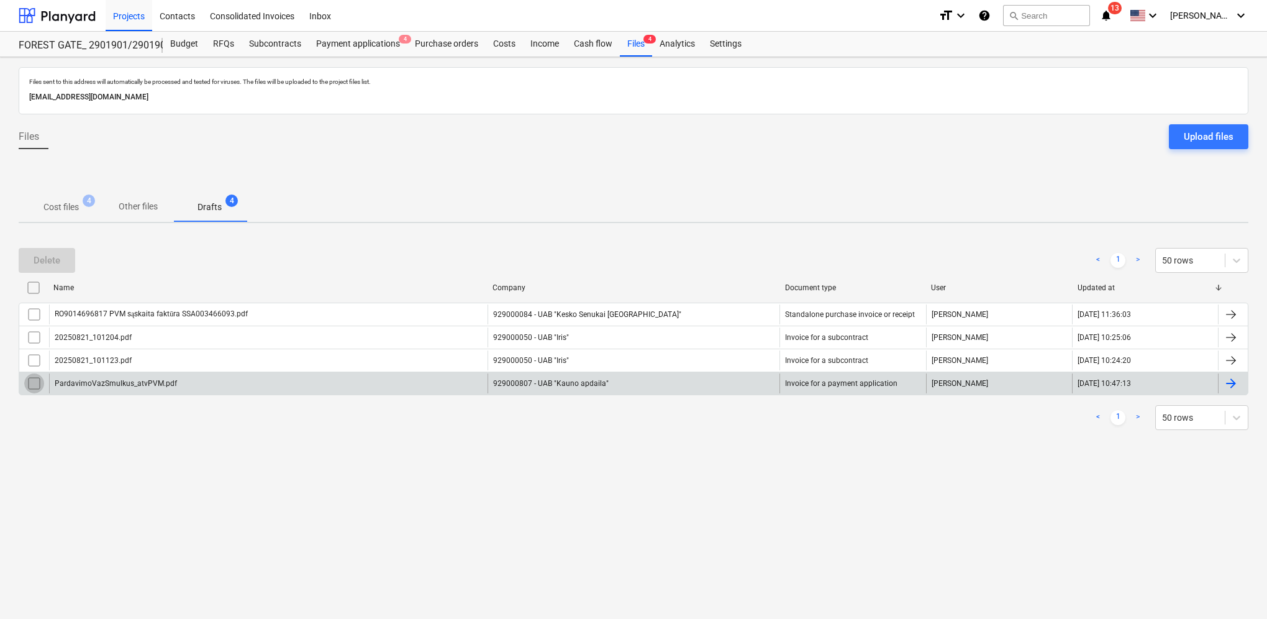
click at [32, 385] on input "checkbox" at bounding box center [34, 383] width 20 height 20
click at [49, 253] on div "Delete" at bounding box center [47, 260] width 27 height 16
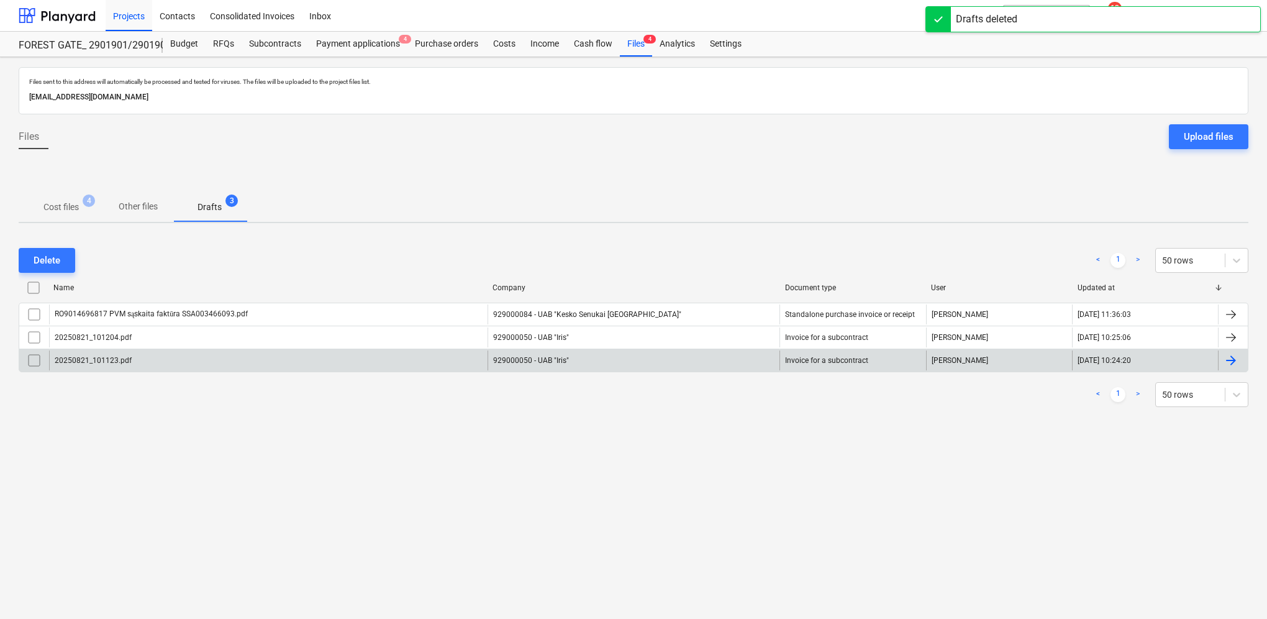
click at [1186, 354] on div at bounding box center [1231, 360] width 15 height 15
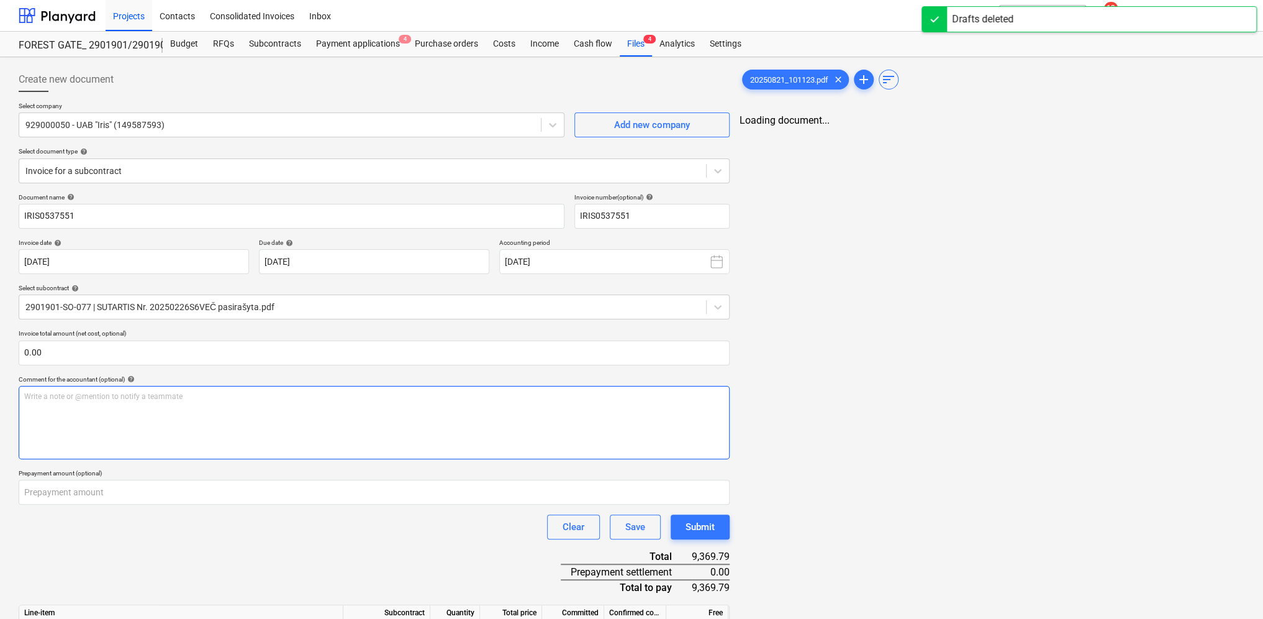
type input "IRIS0537551"
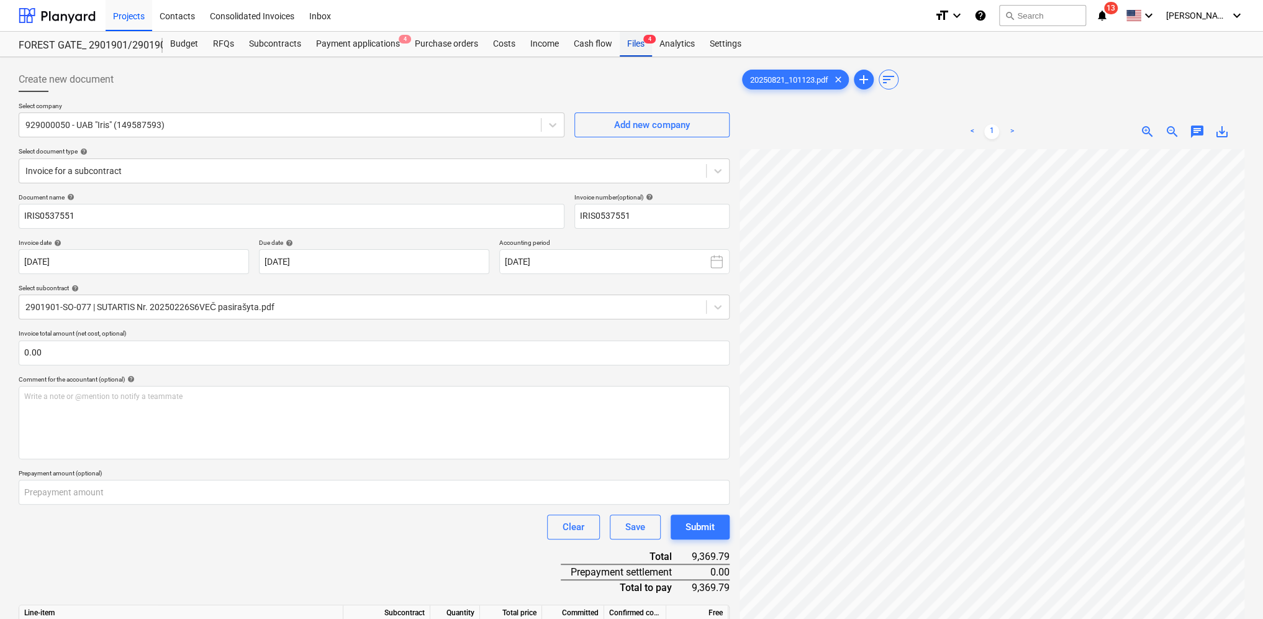
click at [637, 43] on div "Files 4" at bounding box center [636, 44] width 32 height 25
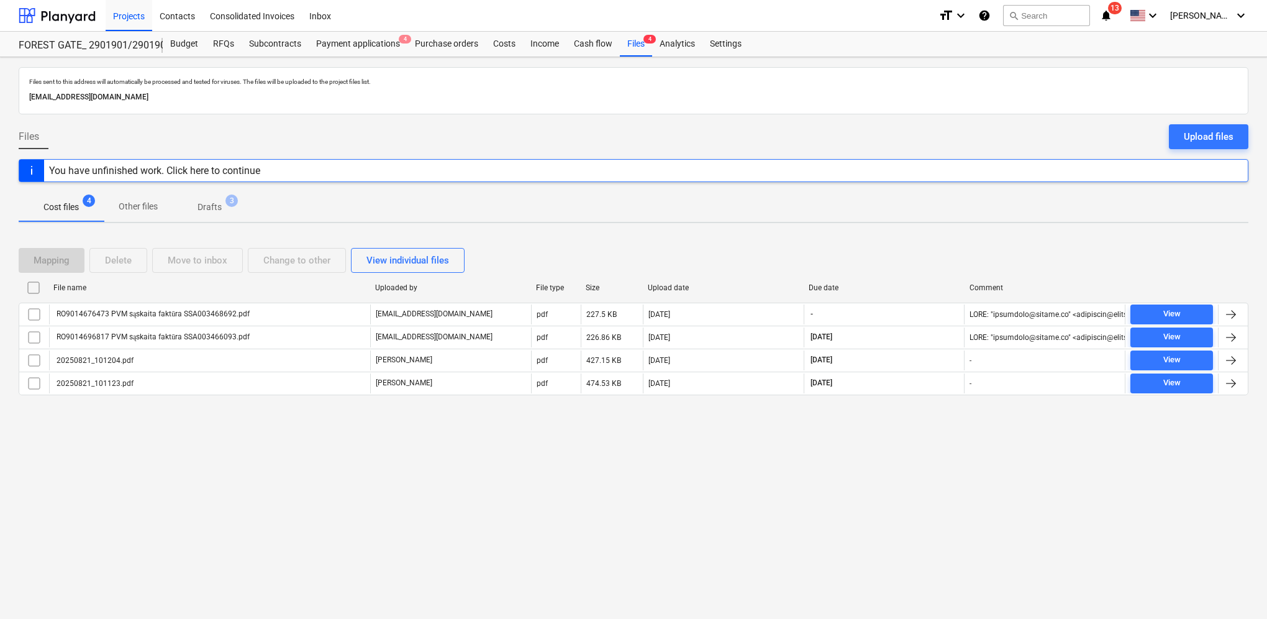
click at [220, 207] on p "Drafts" at bounding box center [210, 207] width 24 height 13
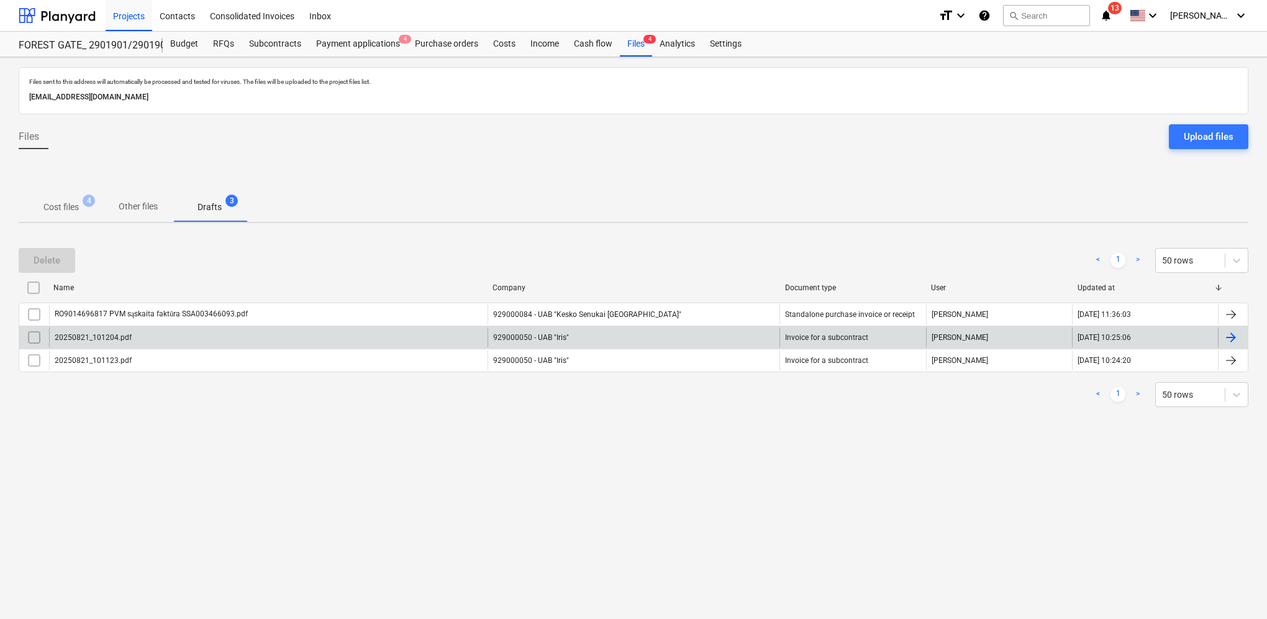
click at [1186, 338] on div "Files sent to this address will automatically be processed and tested for virus…" at bounding box center [633, 338] width 1267 height 562
click at [1186, 339] on div at bounding box center [1233, 337] width 30 height 20
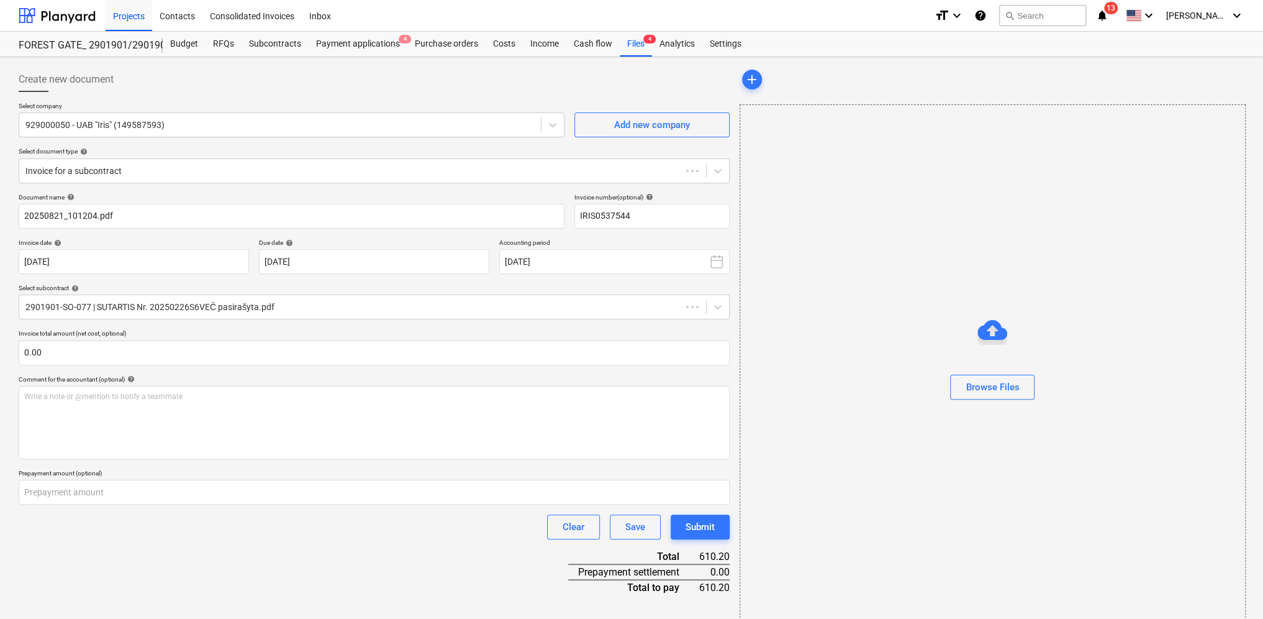
type input "IRIS0537544"
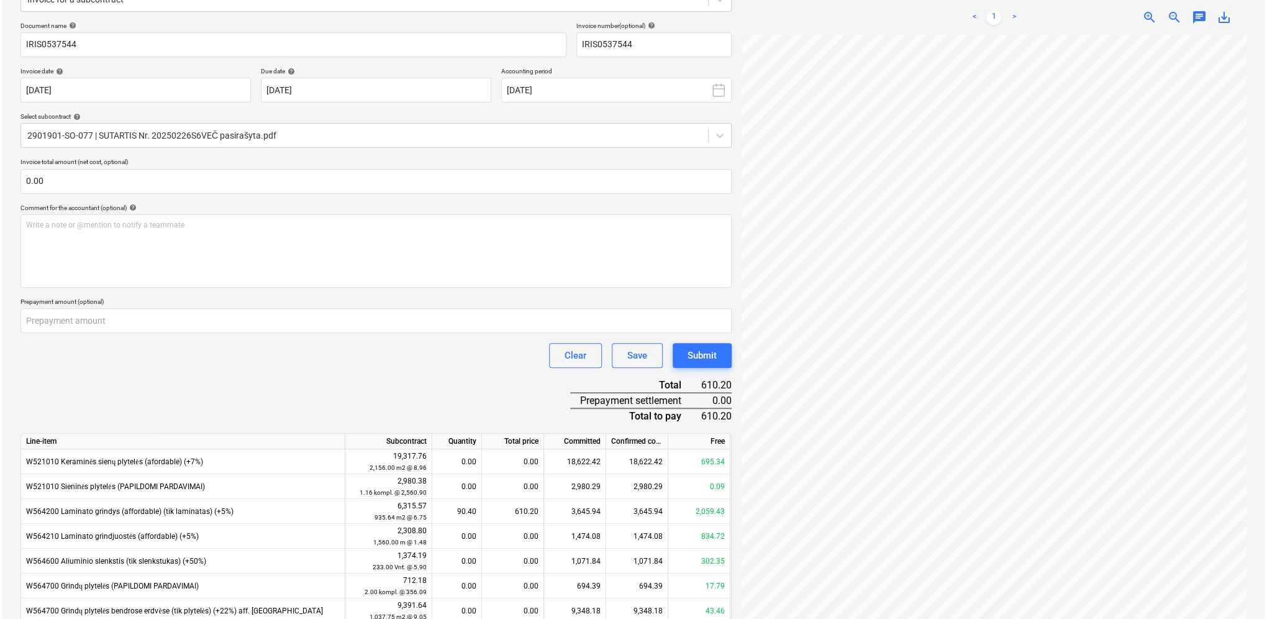
scroll to position [399, 0]
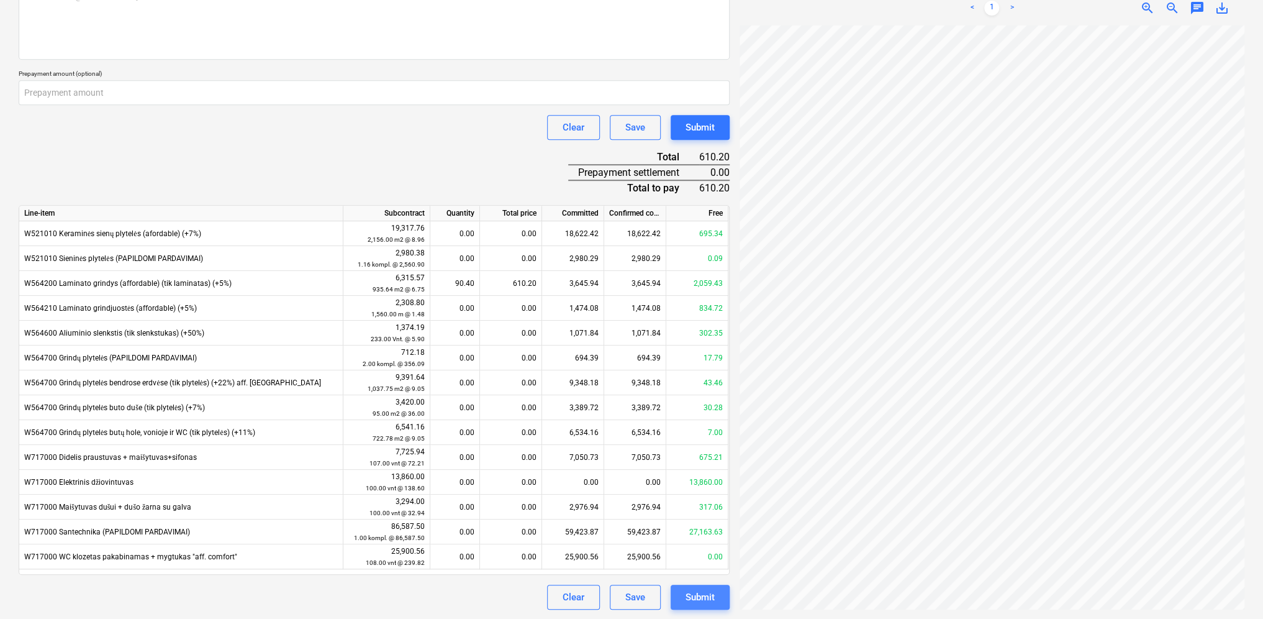
click at [713, 549] on div "Submit" at bounding box center [700, 597] width 29 height 16
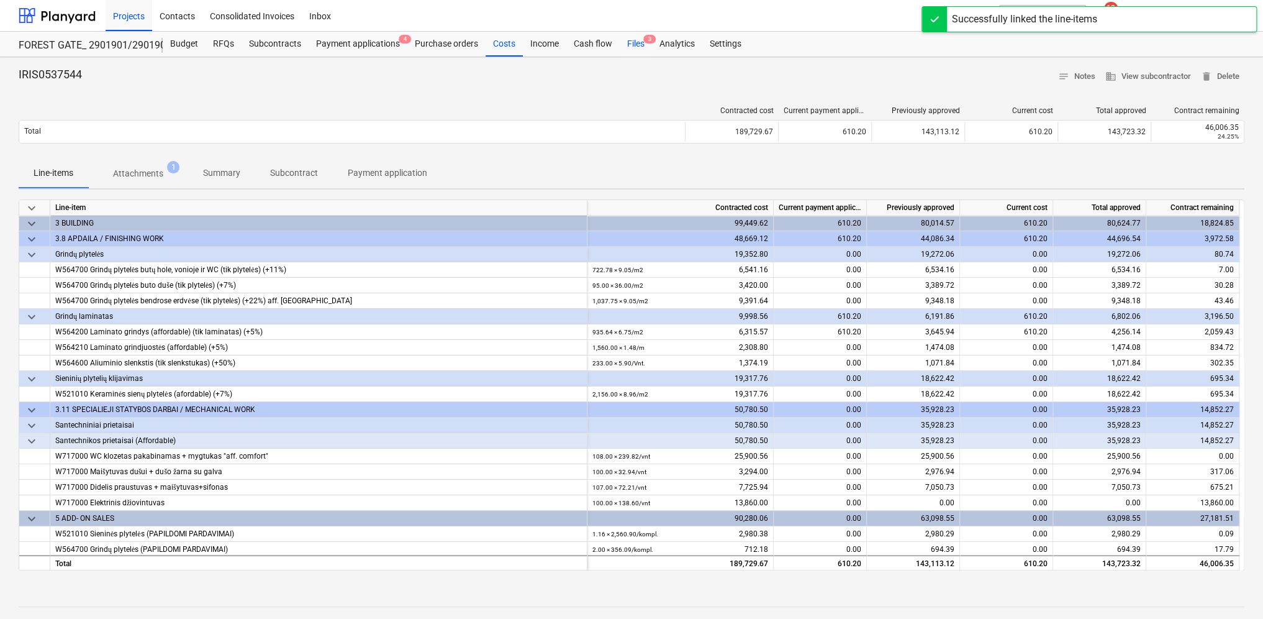
click at [629, 43] on div "Files 3" at bounding box center [636, 44] width 32 height 25
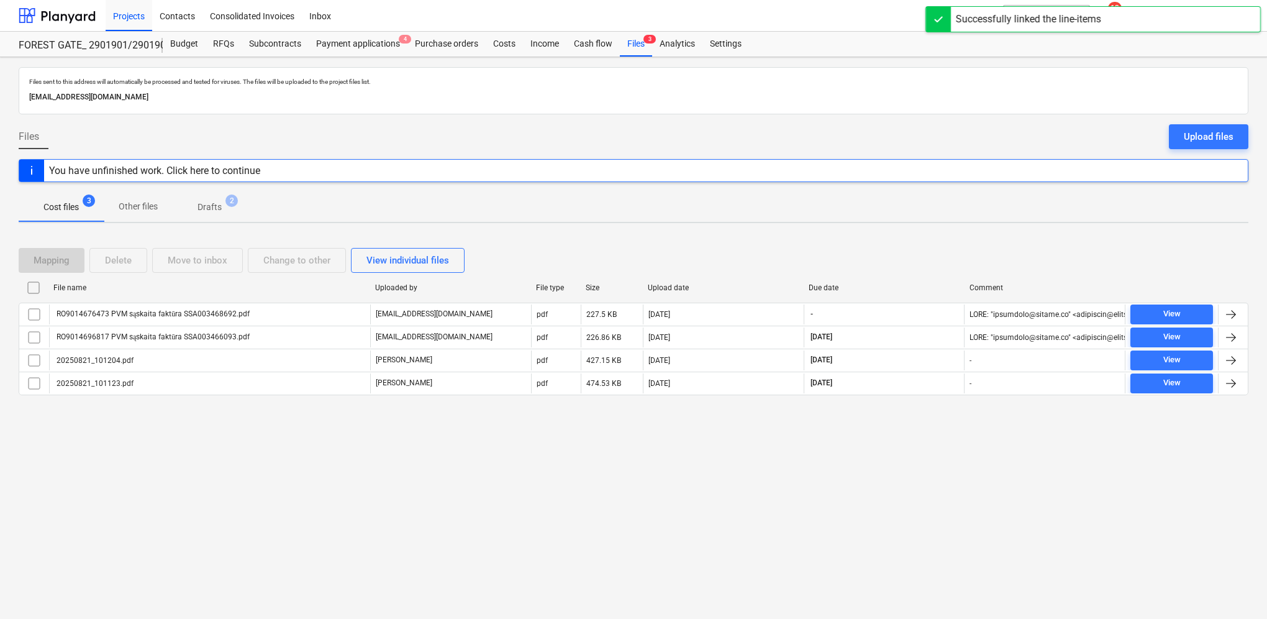
click at [197, 204] on span "Drafts 2" at bounding box center [210, 207] width 44 height 13
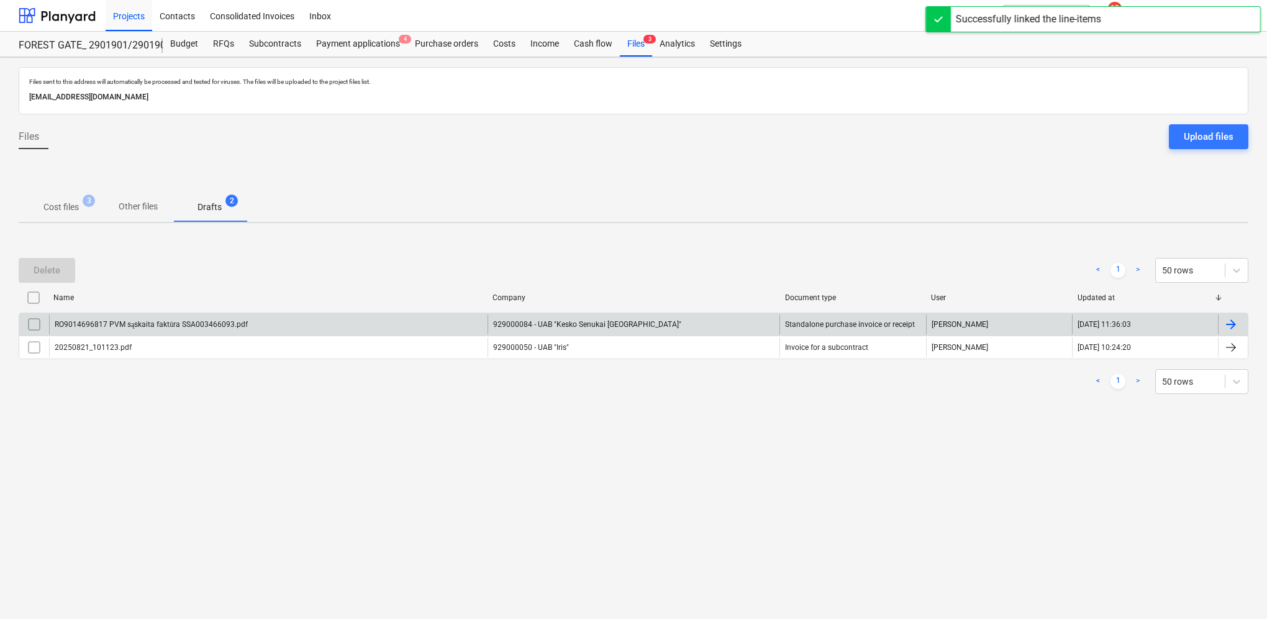
click at [1186, 322] on div at bounding box center [1231, 324] width 15 height 15
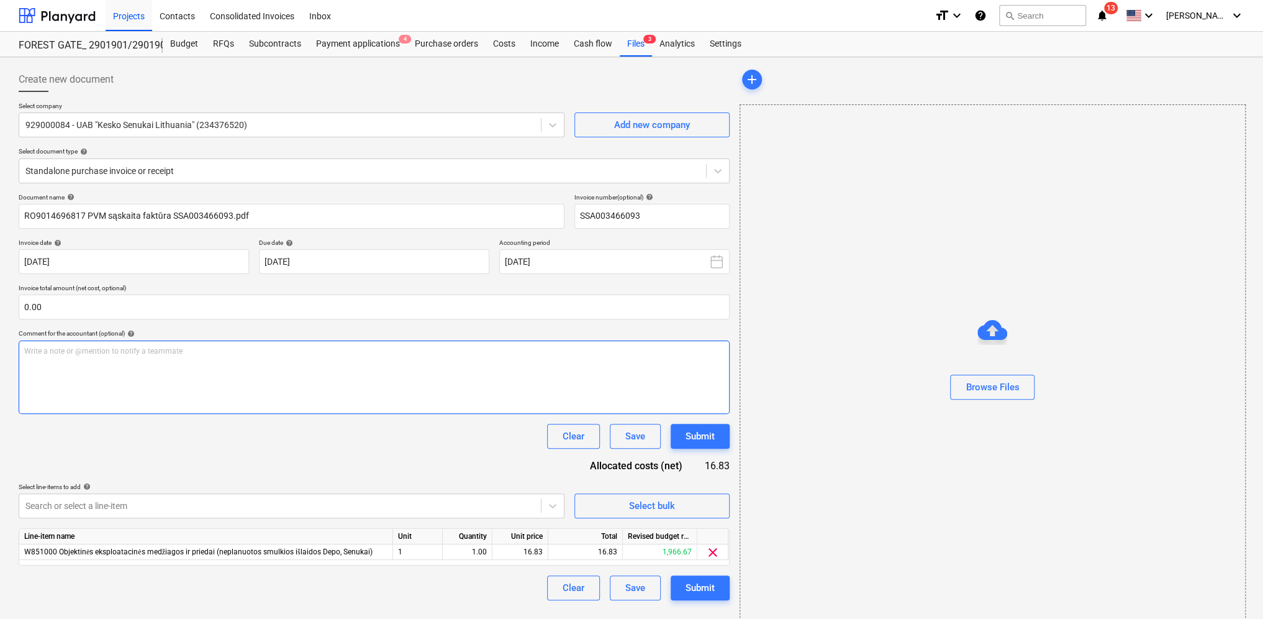
type input "SSA003466093"
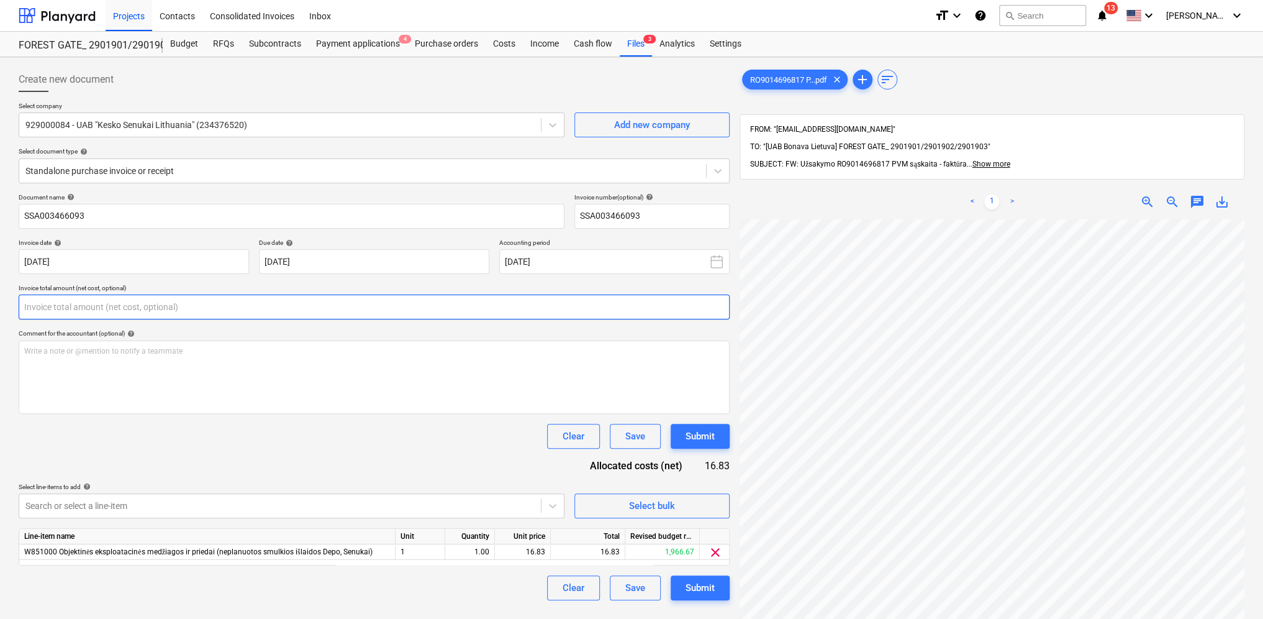
drag, startPoint x: 307, startPoint y: 308, endPoint x: 329, endPoint y: 243, distance: 68.9
click at [307, 307] on input "text" at bounding box center [374, 306] width 711 height 25
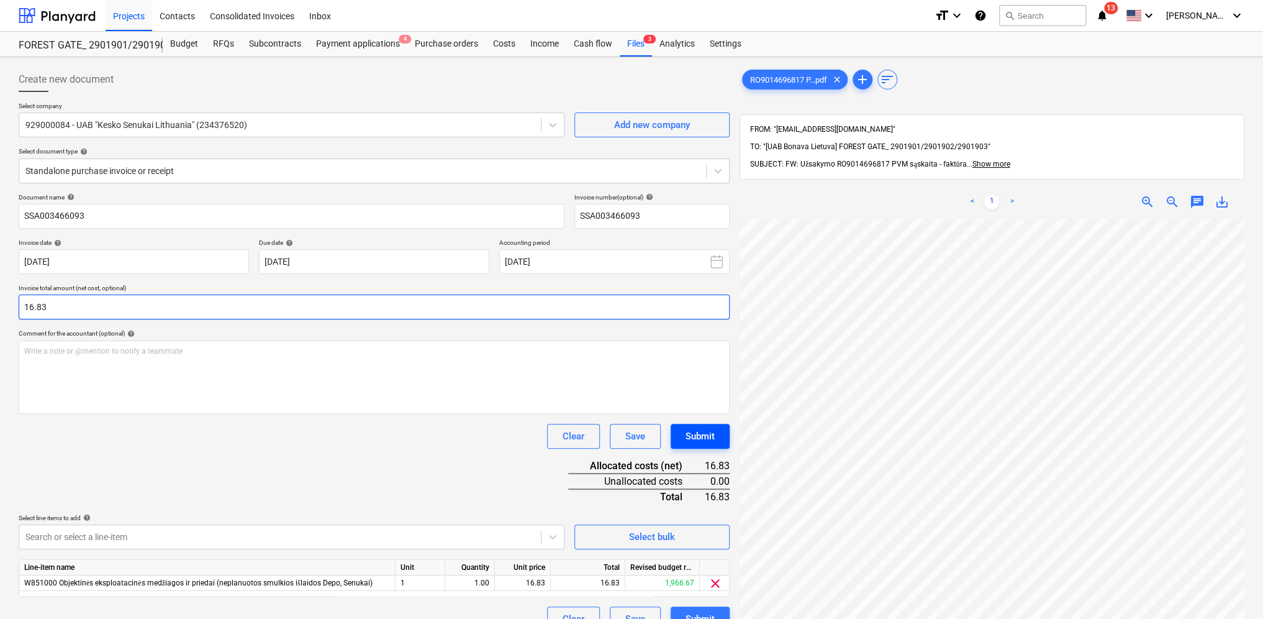
type input "16.83"
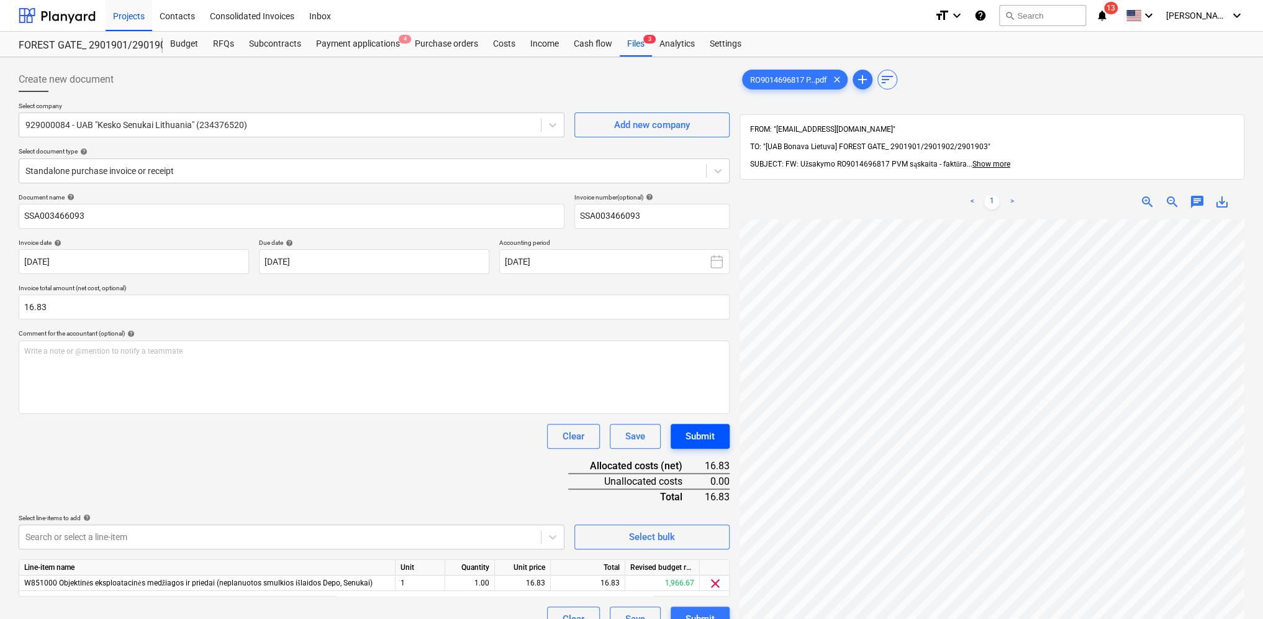
click at [701, 435] on div "Submit" at bounding box center [700, 436] width 29 height 16
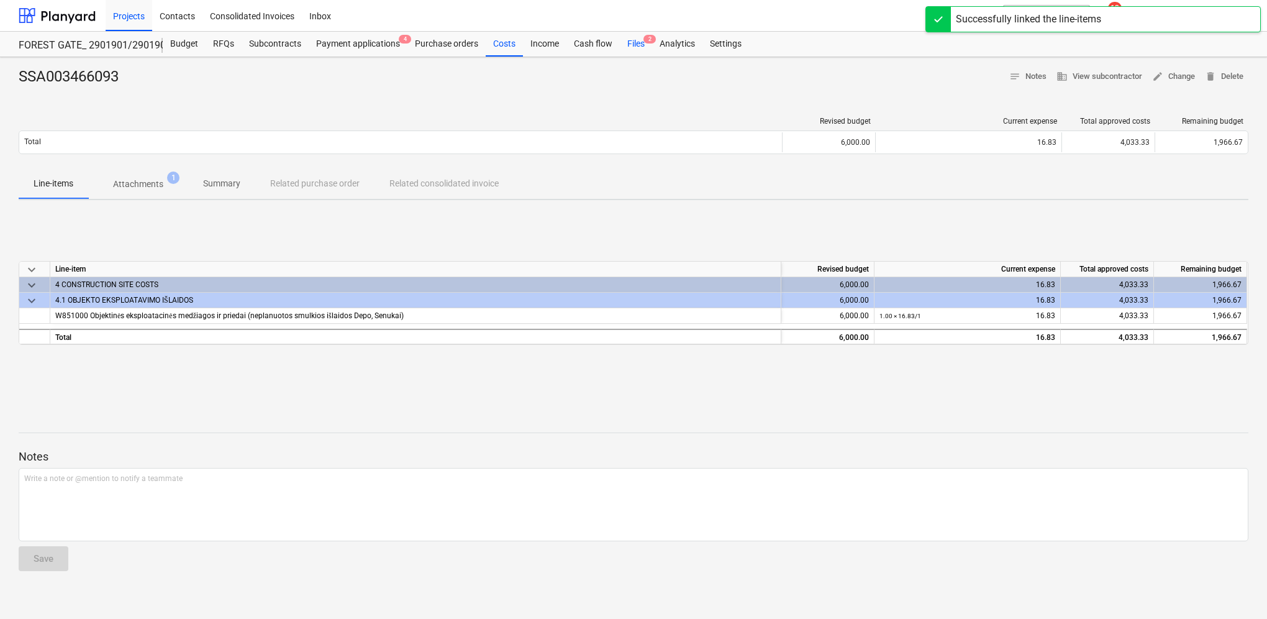
click at [631, 48] on div "Files 2" at bounding box center [636, 44] width 32 height 25
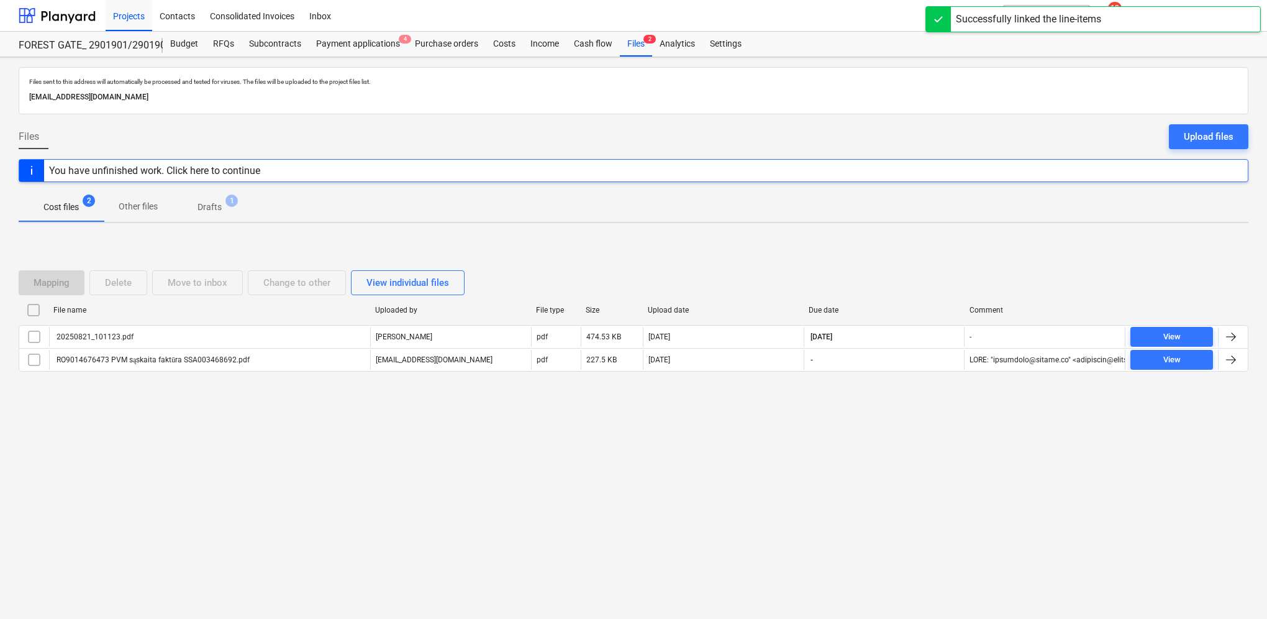
click at [204, 209] on p "Drafts" at bounding box center [210, 207] width 24 height 13
